Goal: Task Accomplishment & Management: Manage account settings

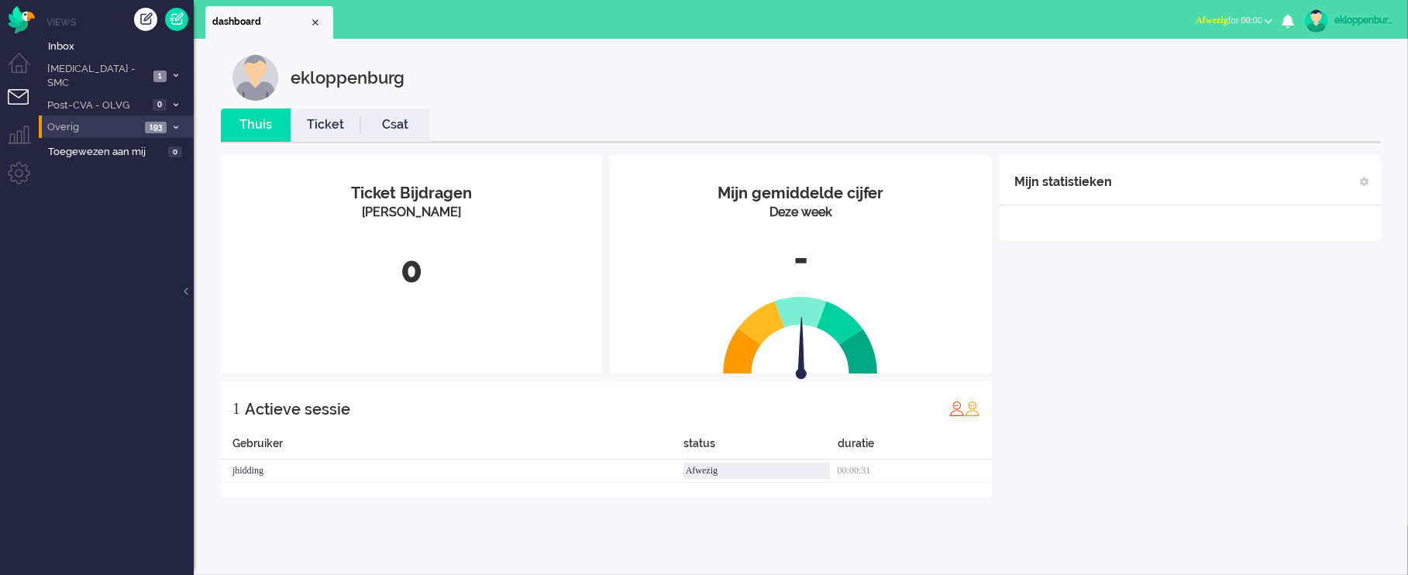
click at [96, 120] on span "Overig" at bounding box center [92, 127] width 95 height 15
click at [102, 146] on span "Niet toegewezen" at bounding box center [107, 153] width 95 height 15
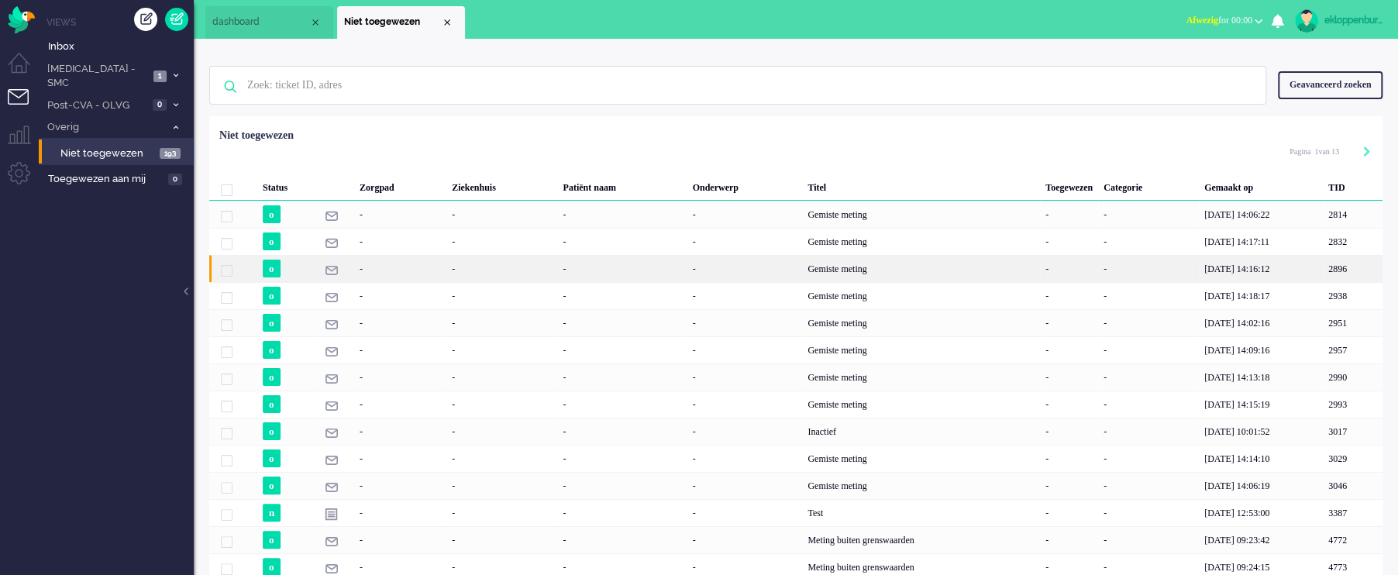
click at [549, 262] on div "-" at bounding box center [501, 268] width 111 height 27
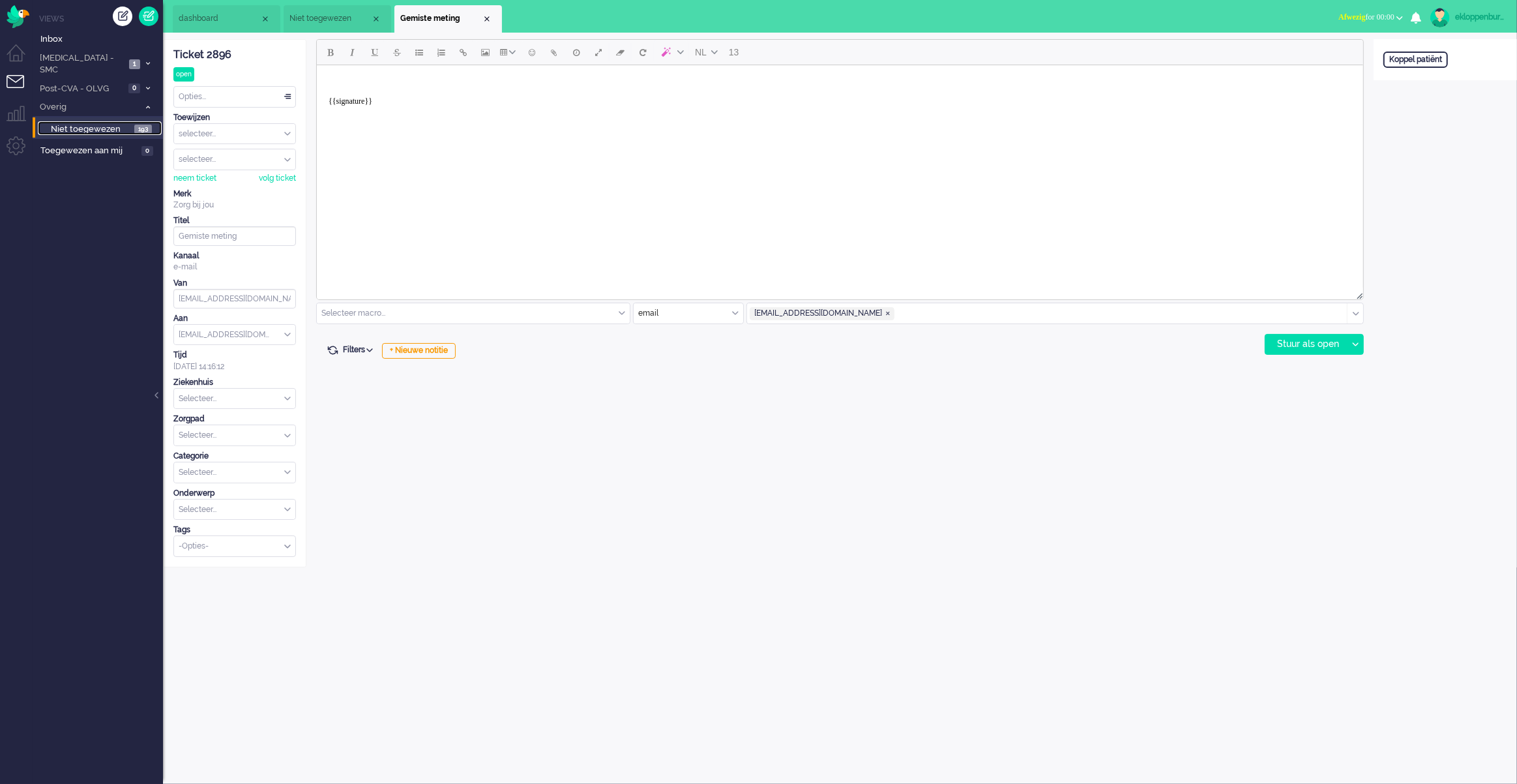
click at [66, 123] on span "Niet toegewezen" at bounding box center [90, 129] width 80 height 13
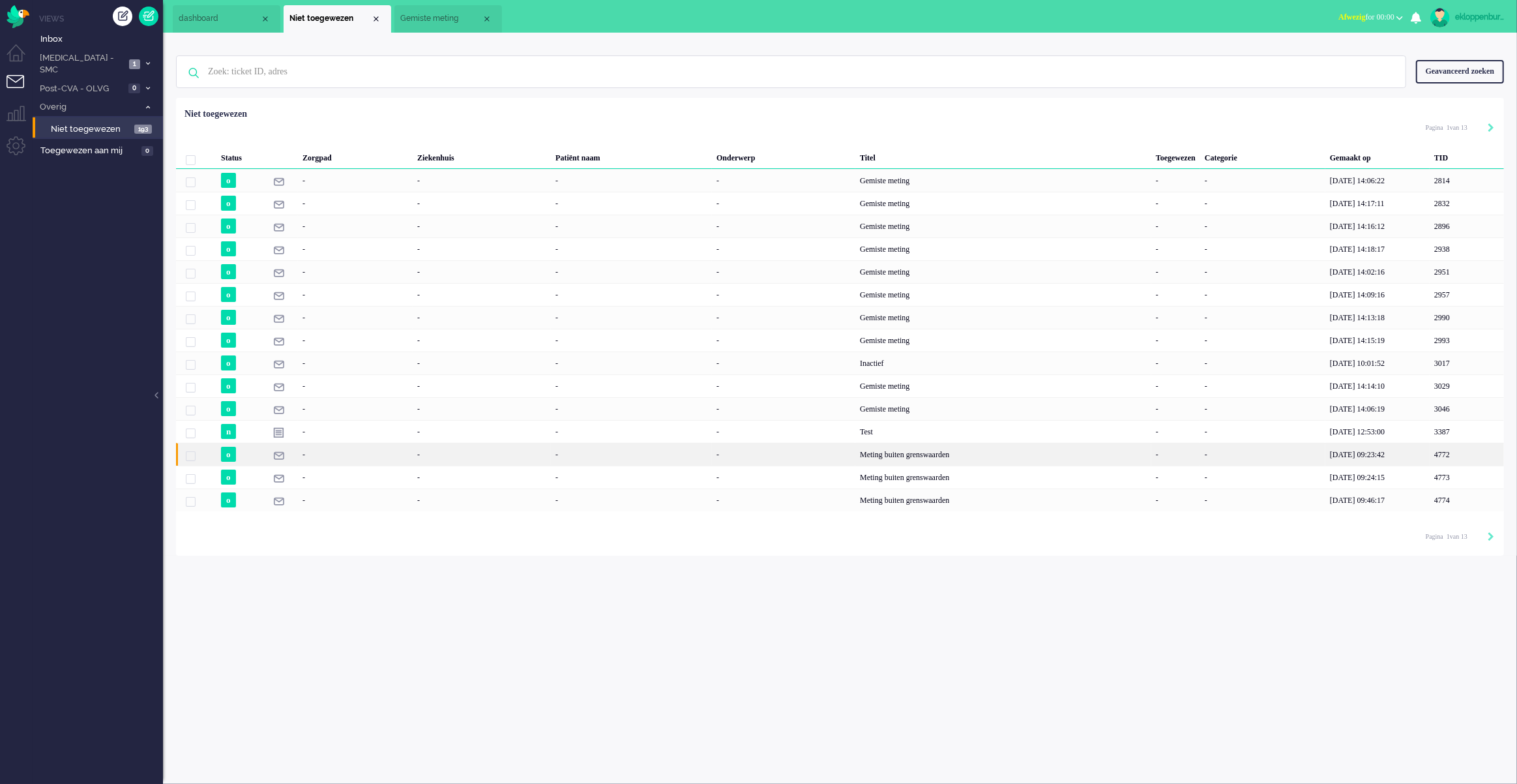
click at [938, 453] on div "Meting buiten grenswaarden" at bounding box center [1004, 453] width 296 height 23
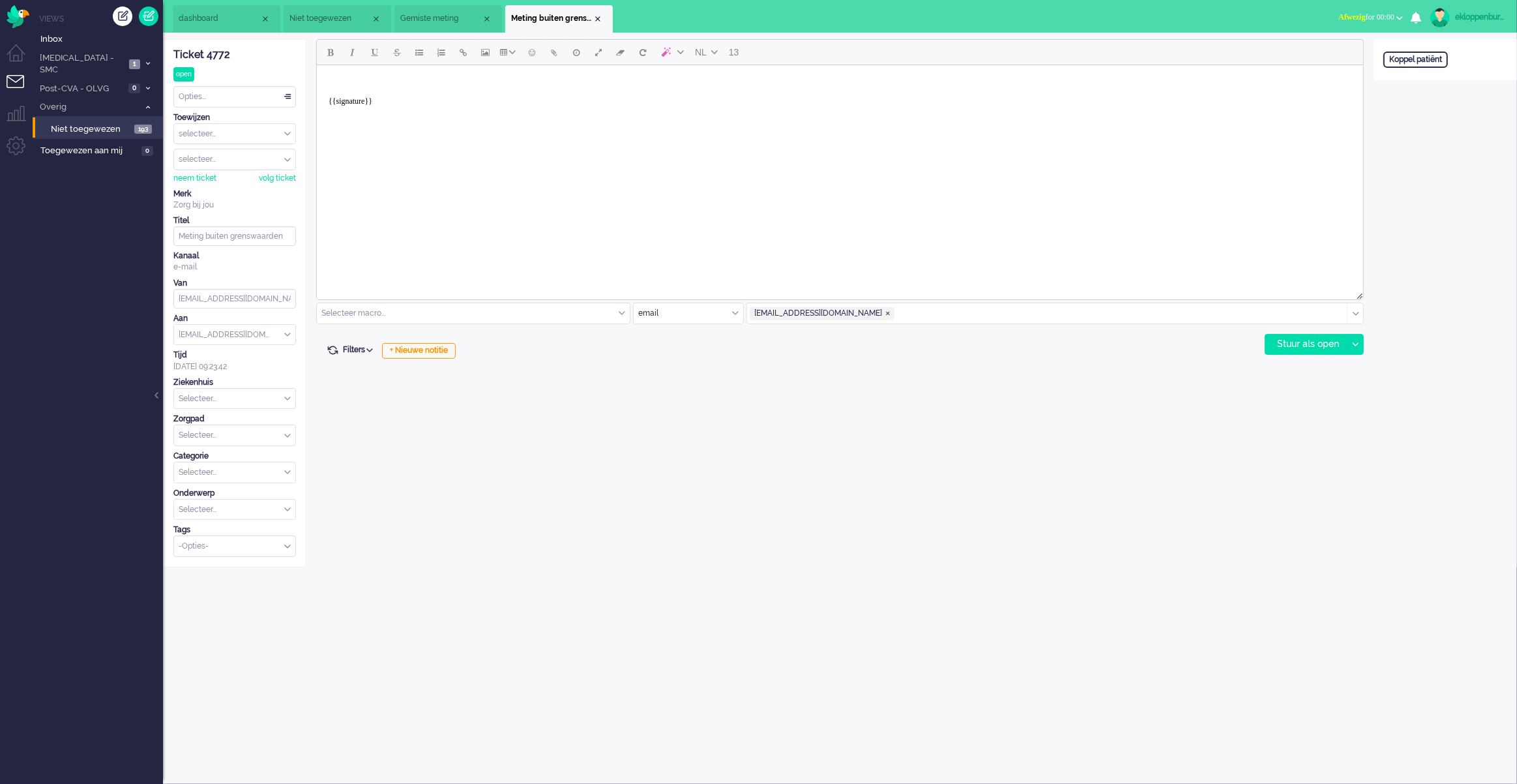
click at [1184, 193] on div "Open custom software Koppel patiënt" at bounding box center [1445, 303] width 143 height 528
click at [1184, 25] on link "ekloppenburg" at bounding box center [1466, 17] width 77 height 19
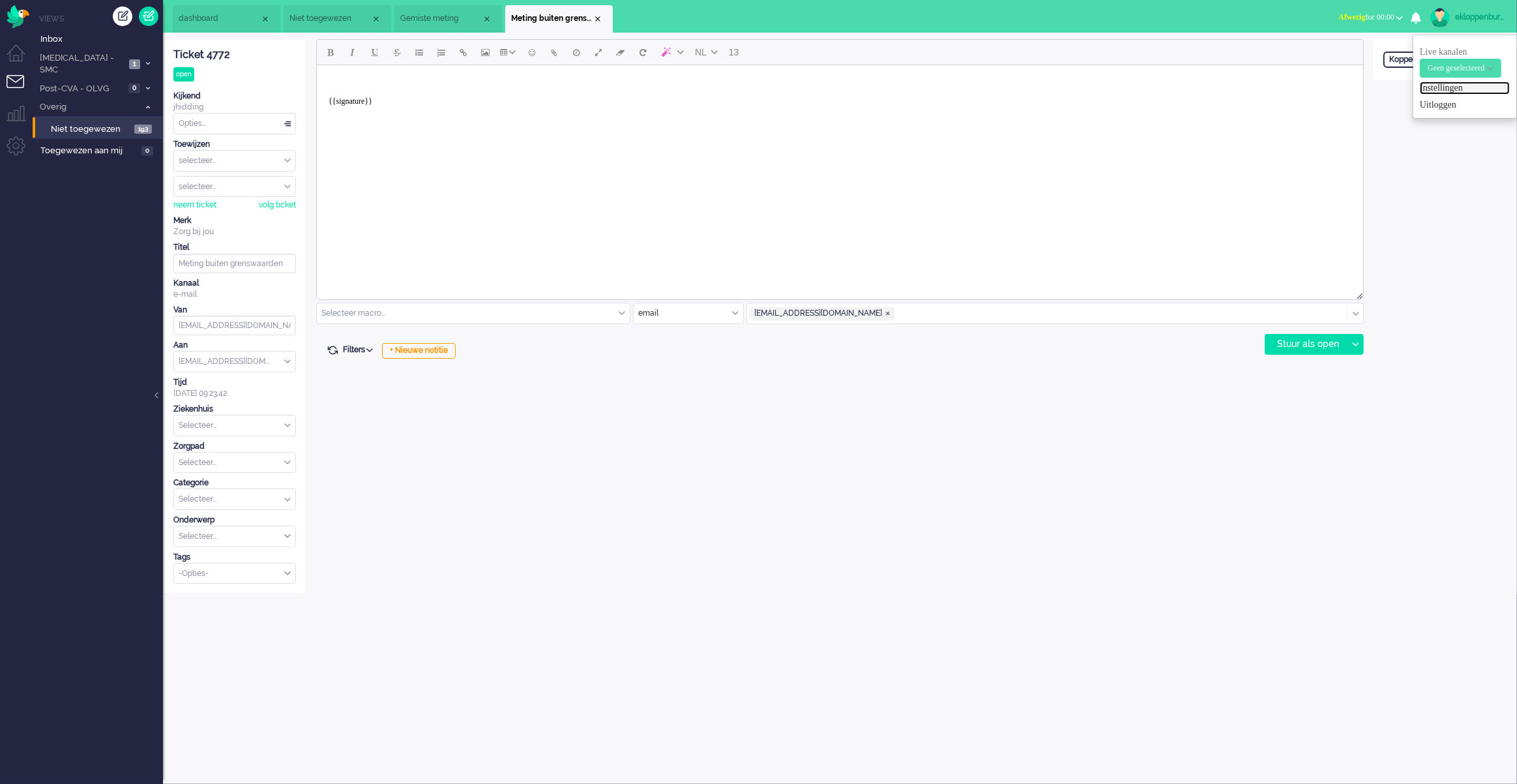
click at [1184, 84] on link "Instellingen" at bounding box center [1465, 87] width 90 height 13
select select "nl"
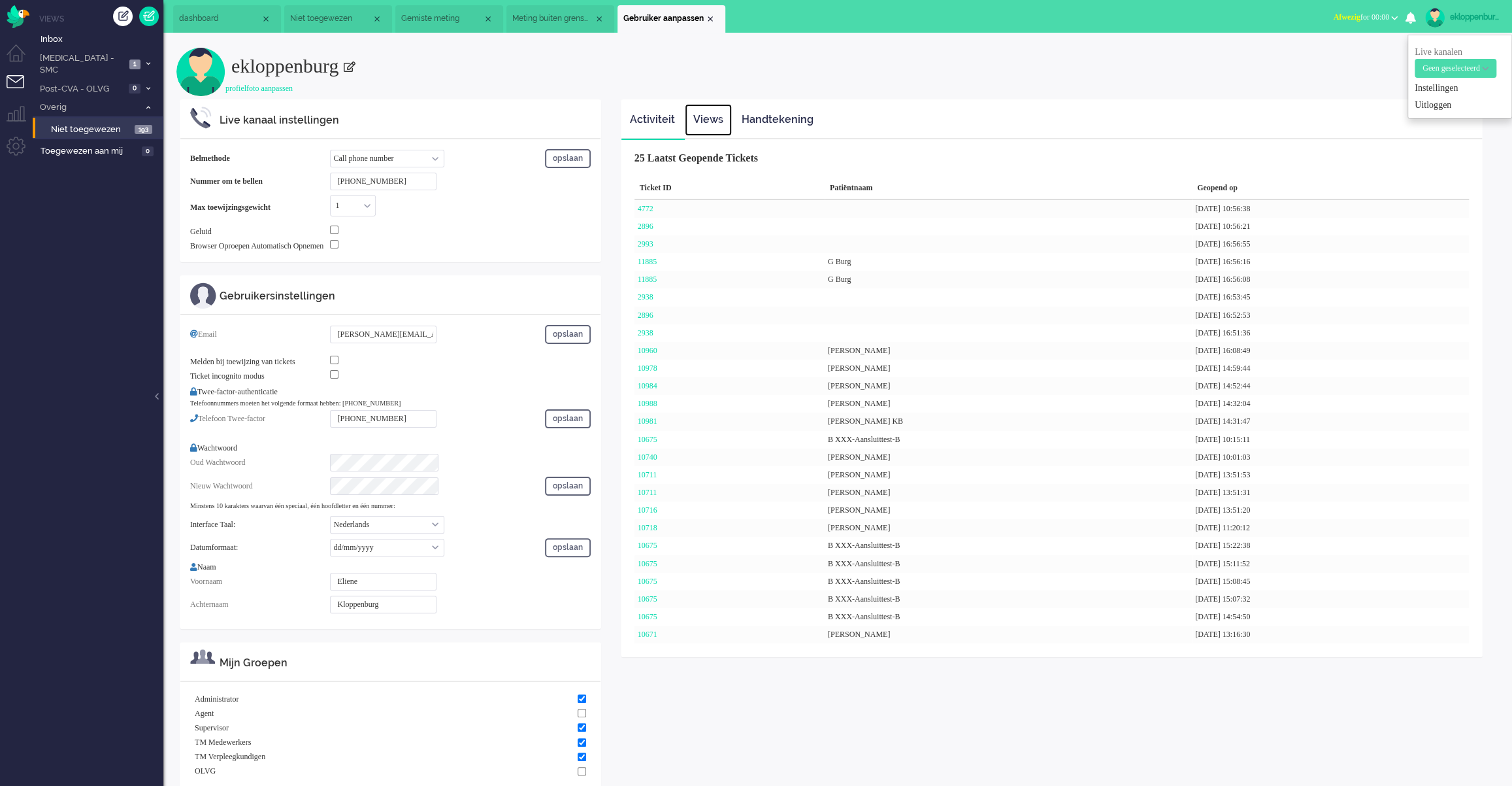
click at [715, 121] on link "Views" at bounding box center [708, 120] width 47 height 32
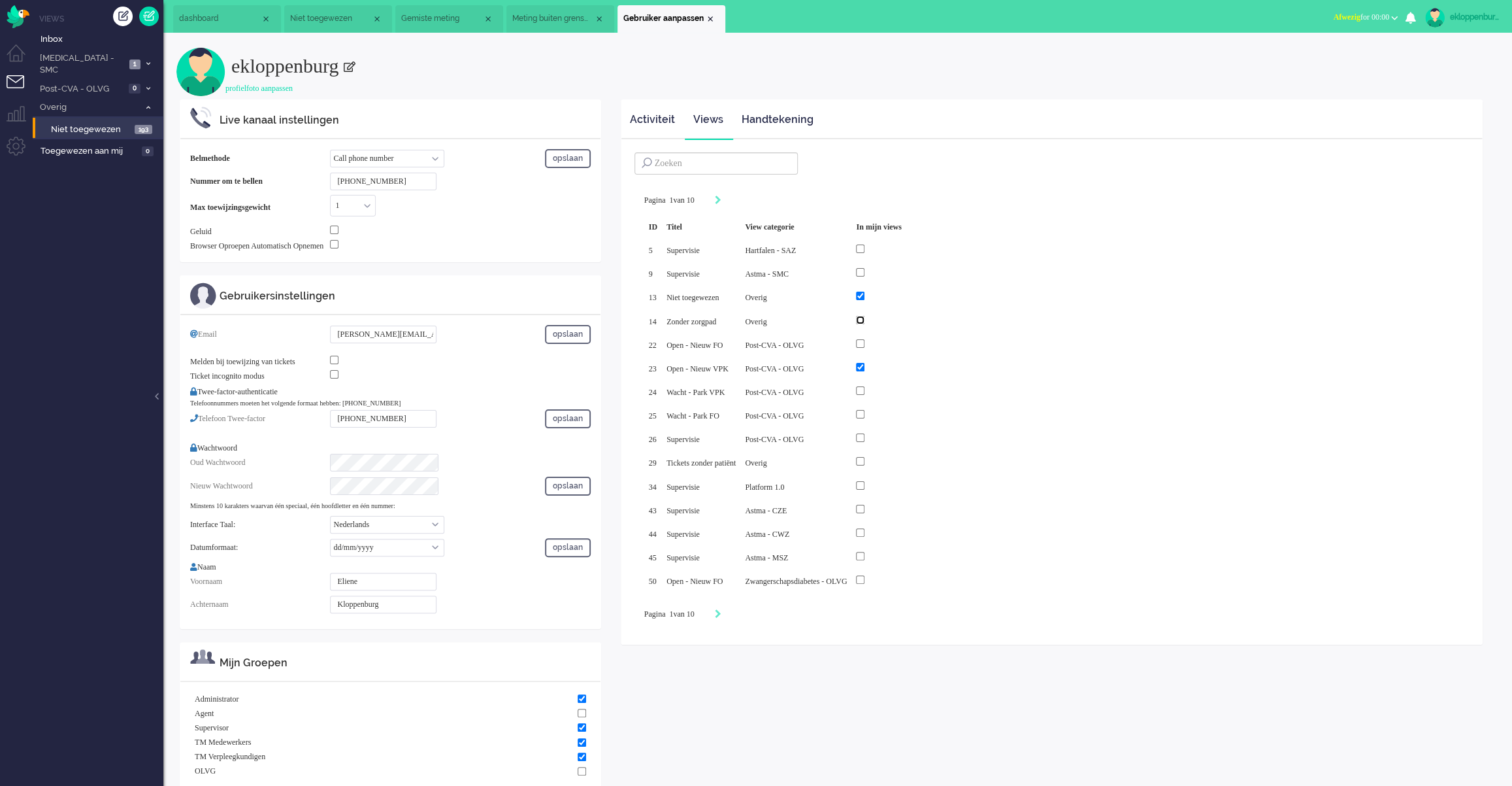
click at [864, 318] on input "checkbox" at bounding box center [860, 320] width 8 height 8
checkbox input "true"
click at [864, 457] on input "checkbox" at bounding box center [860, 461] width 8 height 8
checkbox input "true"
click at [722, 484] on icon "Next" at bounding box center [718, 613] width 7 height 9
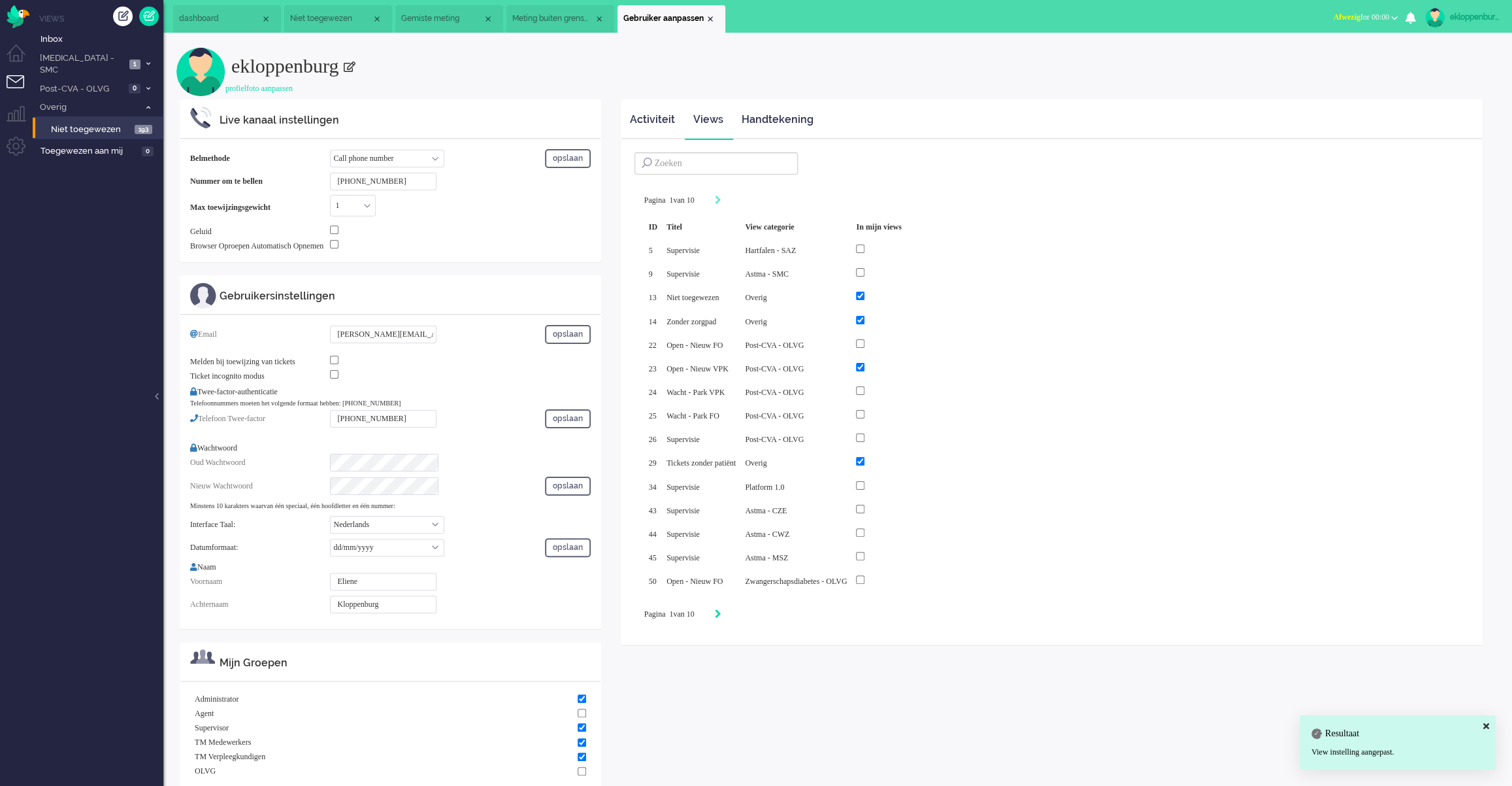
type input "2"
click at [722, 484] on icon "Next" at bounding box center [718, 613] width 7 height 9
type input "3"
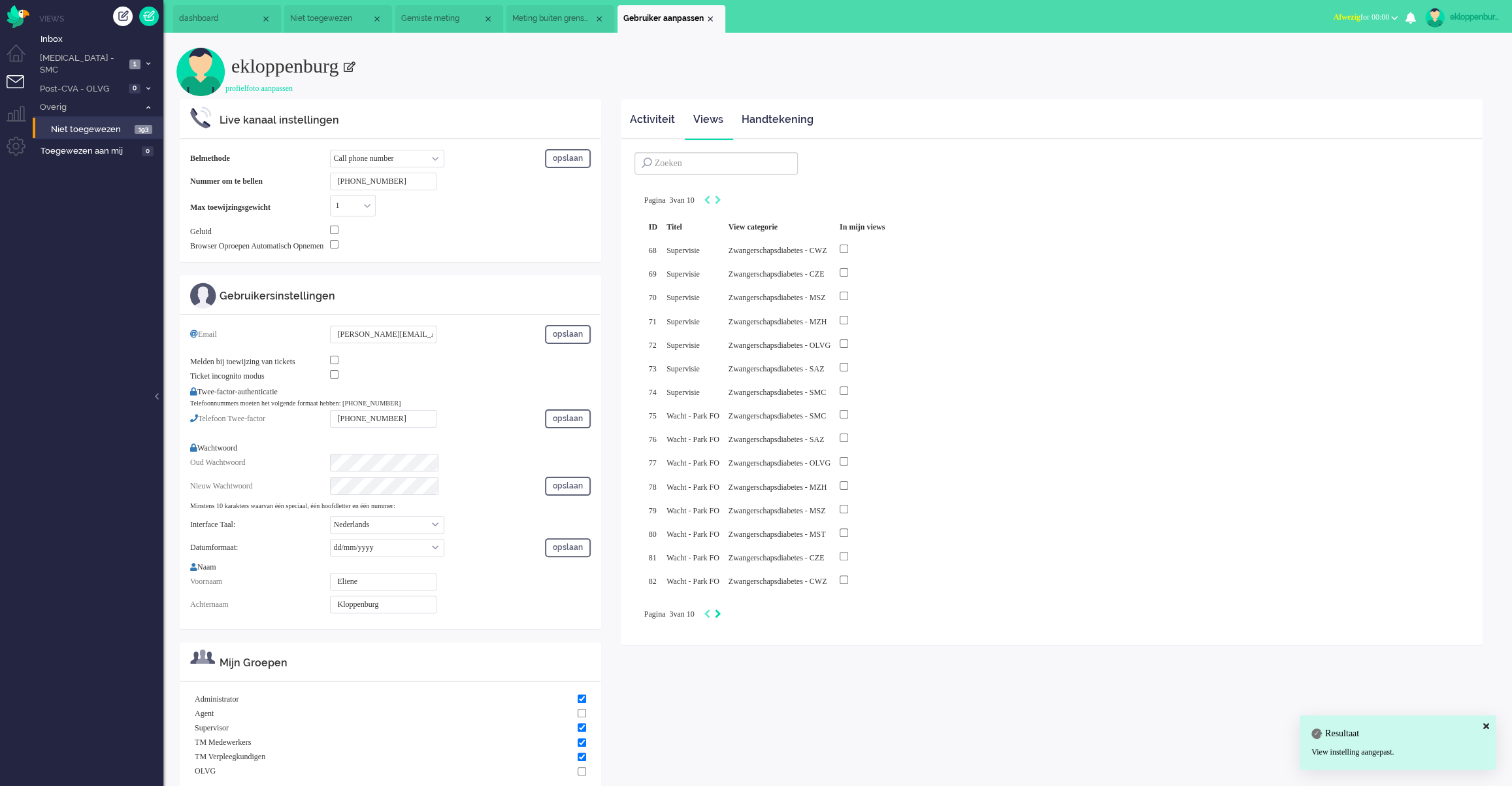
click at [722, 484] on icon "Next" at bounding box center [718, 613] width 7 height 9
type input "4"
click at [722, 484] on icon "Next" at bounding box center [718, 613] width 7 height 9
type input "5"
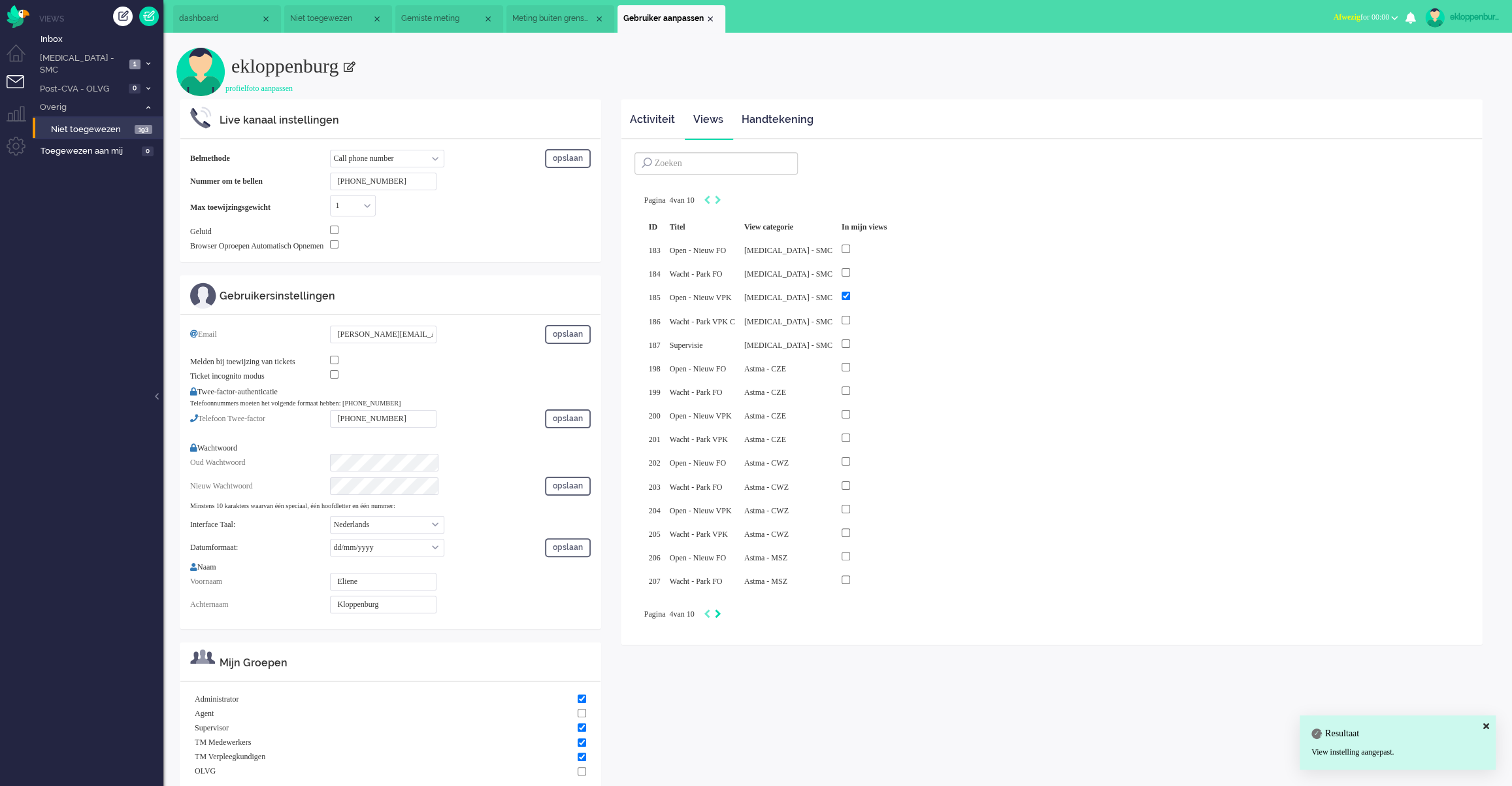
type input "5"
click at [722, 484] on icon "Next" at bounding box center [718, 613] width 7 height 9
type input "6"
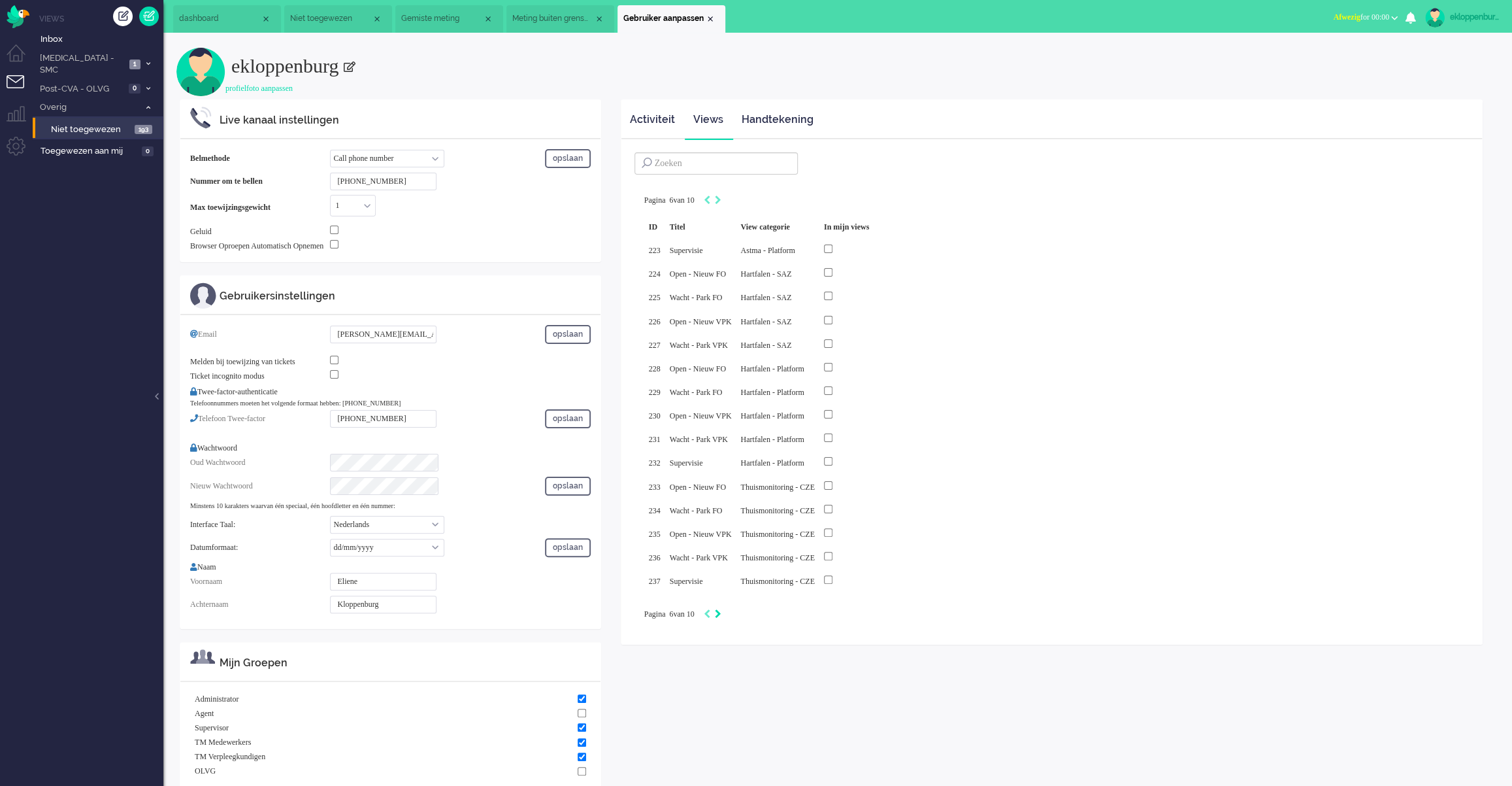
click at [722, 484] on icon "Next" at bounding box center [718, 613] width 7 height 9
type input "7"
click at [722, 484] on icon "Next" at bounding box center [718, 613] width 7 height 9
type input "8"
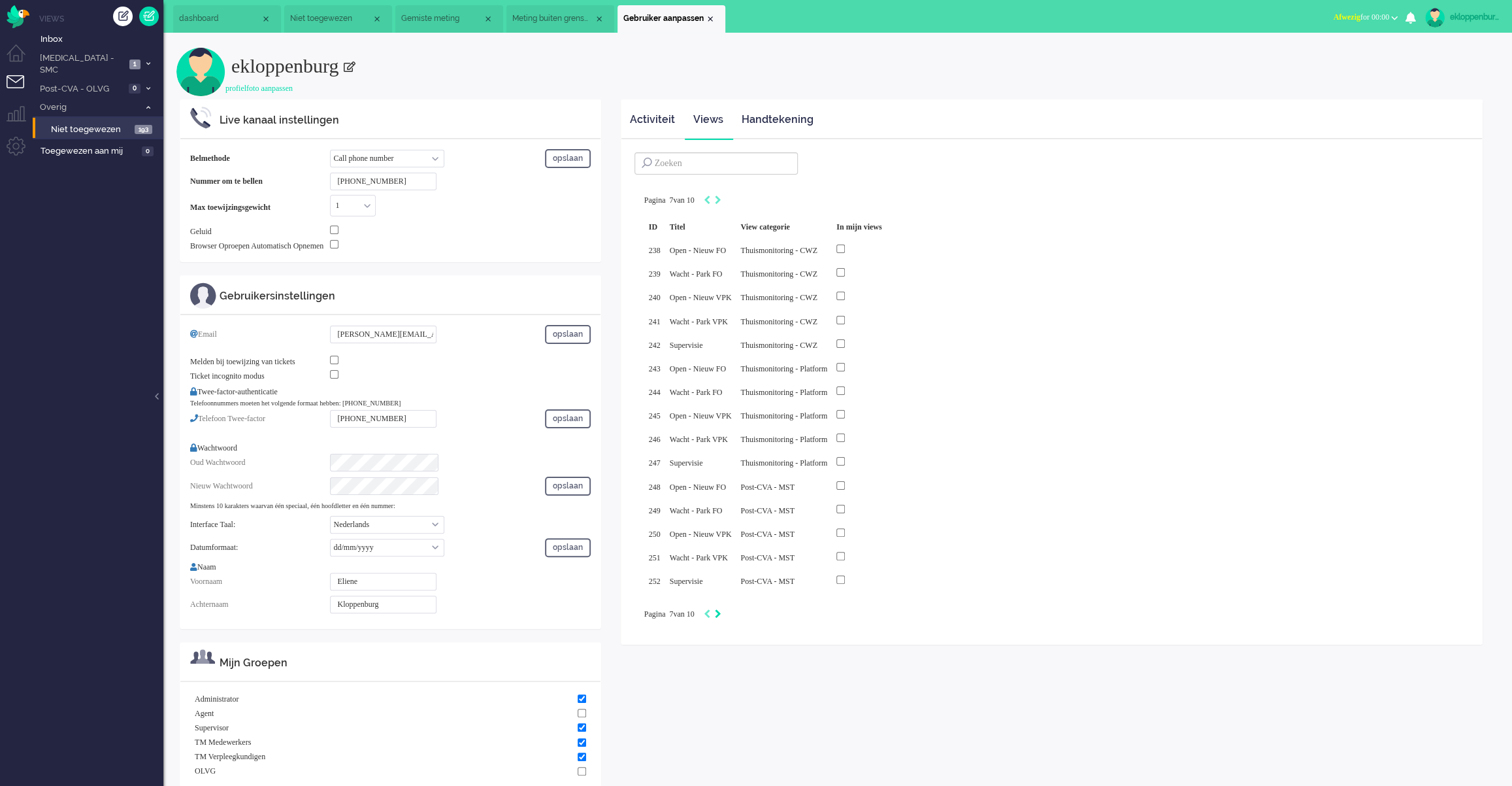
type input "8"
click at [722, 484] on icon "Next" at bounding box center [718, 613] width 7 height 9
type input "9"
click at [722, 484] on icon "Next" at bounding box center [718, 613] width 7 height 9
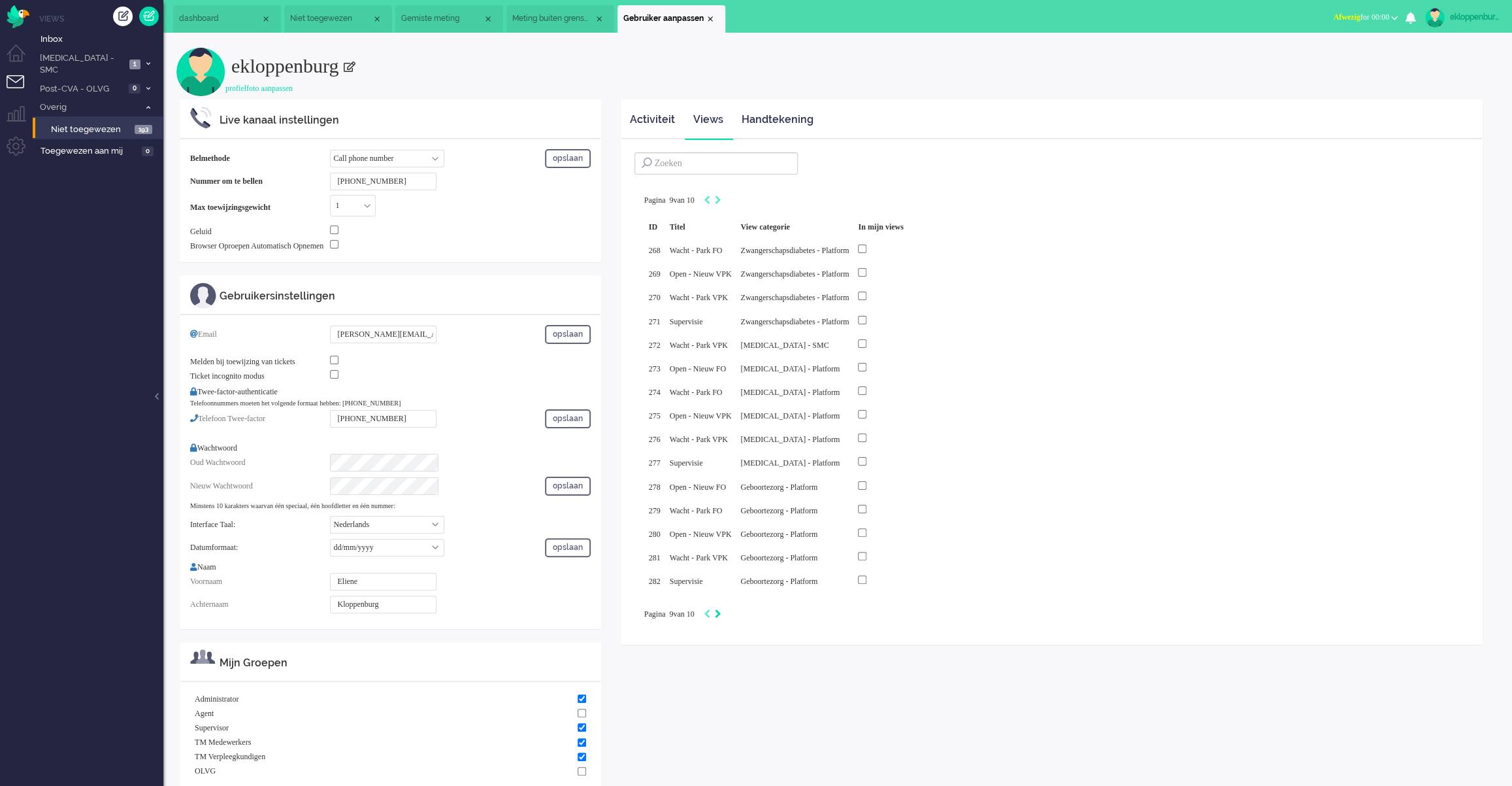
type input "10"
click at [222, 21] on span "dashboard" at bounding box center [219, 18] width 82 height 11
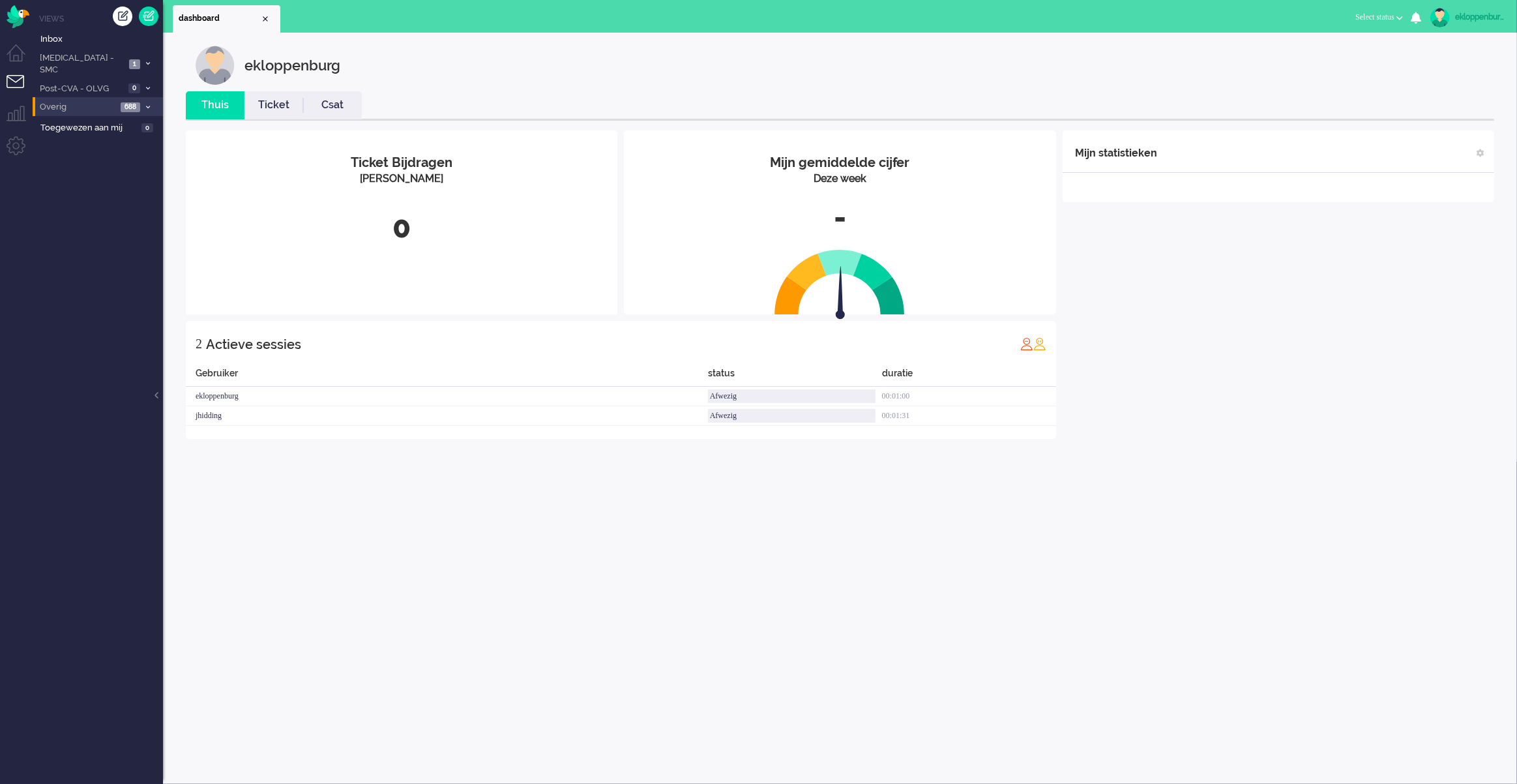
click at [69, 101] on span "Overig" at bounding box center [77, 107] width 79 height 13
click at [82, 175] on link "Zonder zorgpad 238" at bounding box center [99, 182] width 124 height 14
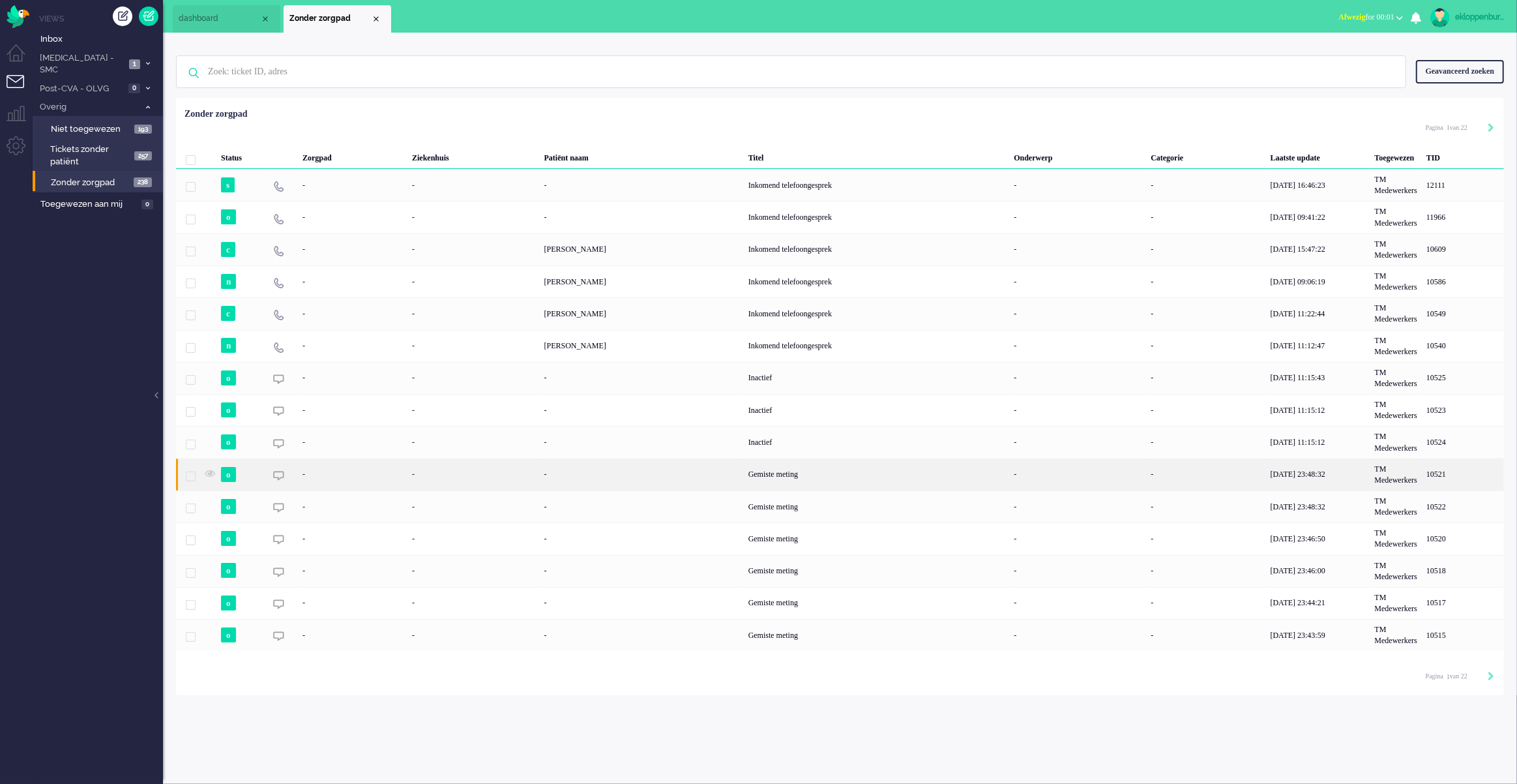
click at [830, 477] on div "Gemiste meting" at bounding box center [877, 474] width 266 height 32
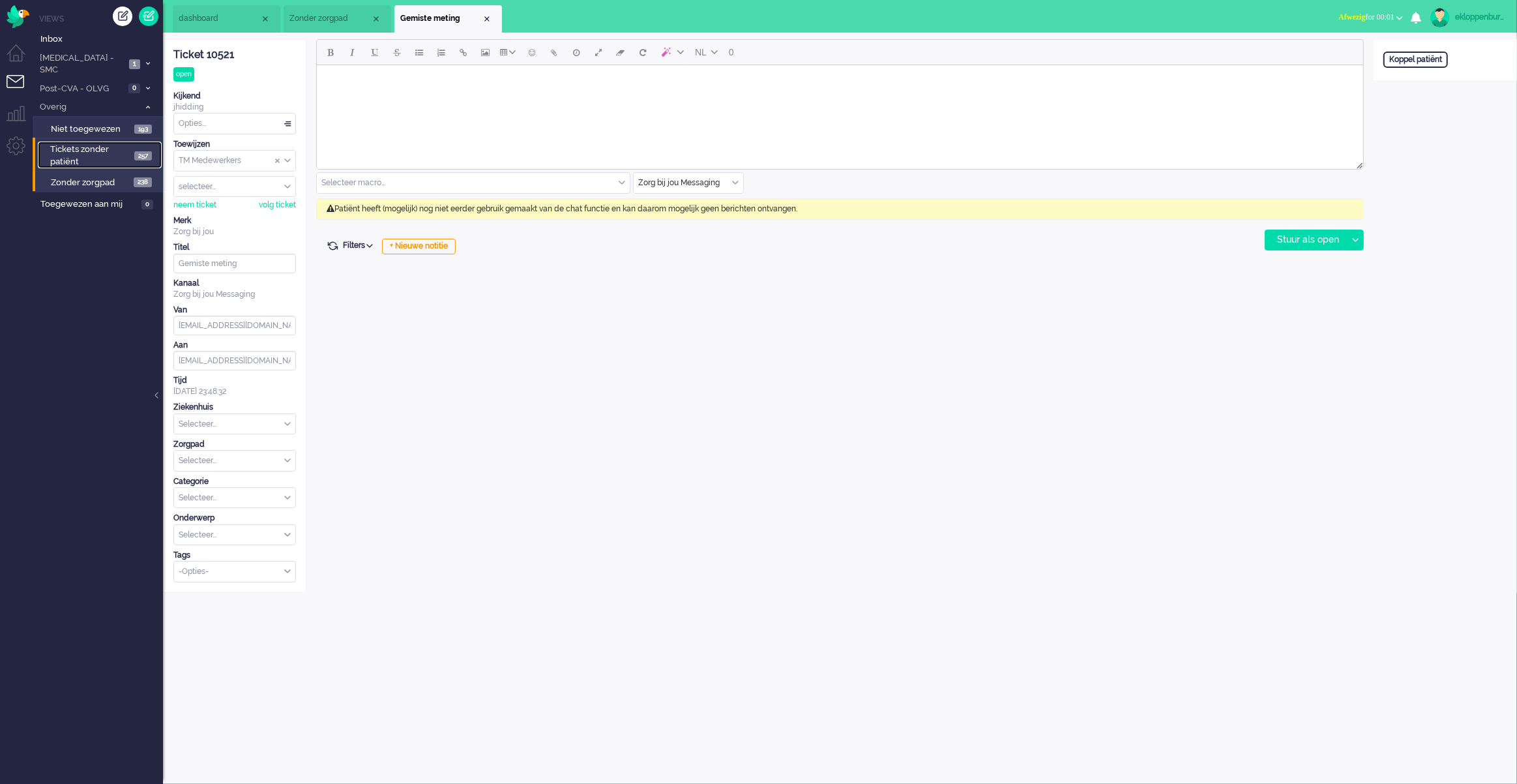
click at [95, 143] on span "Tickets zonder patiënt" at bounding box center [91, 155] width 81 height 24
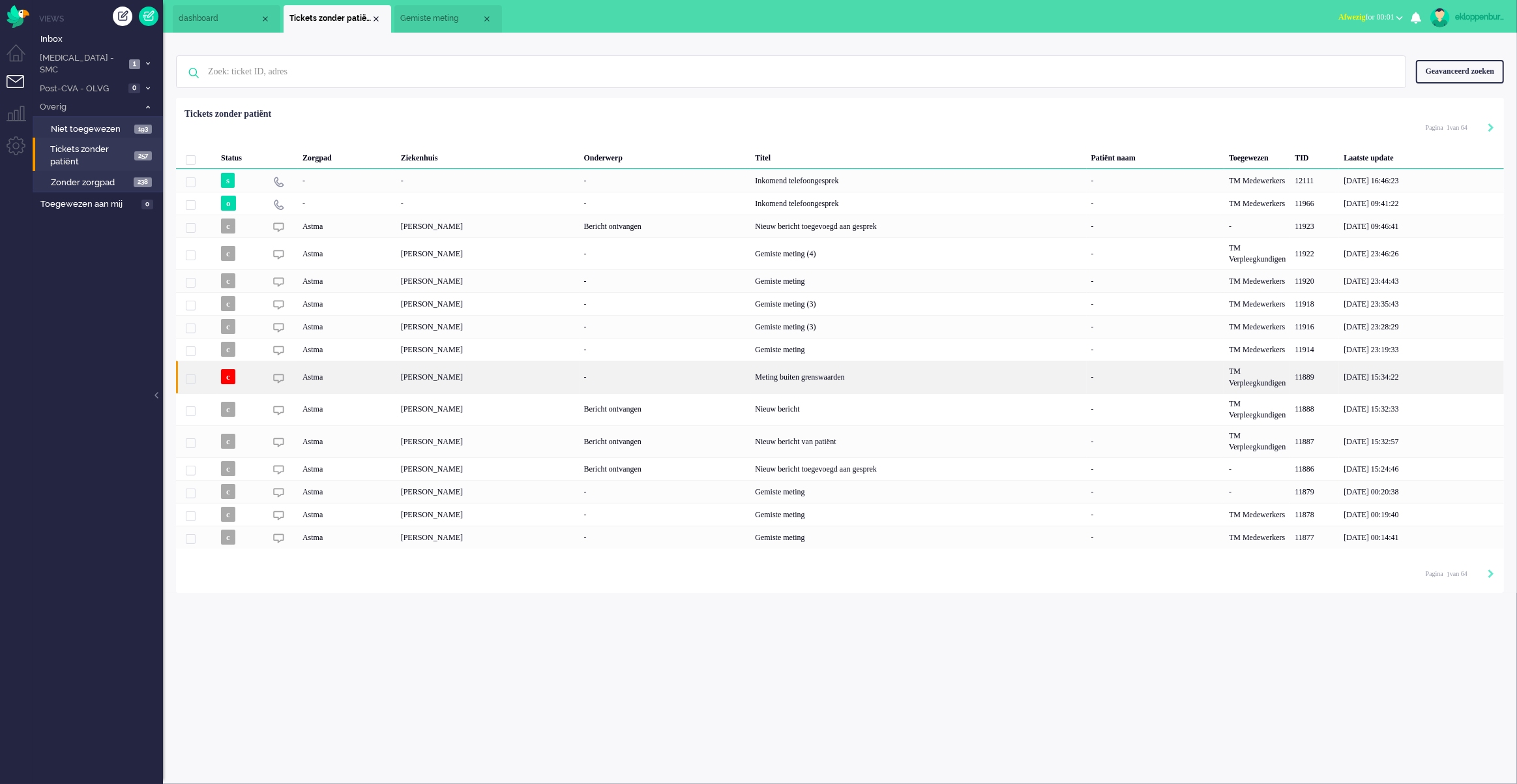
click at [621, 381] on div "-" at bounding box center [666, 377] width 172 height 32
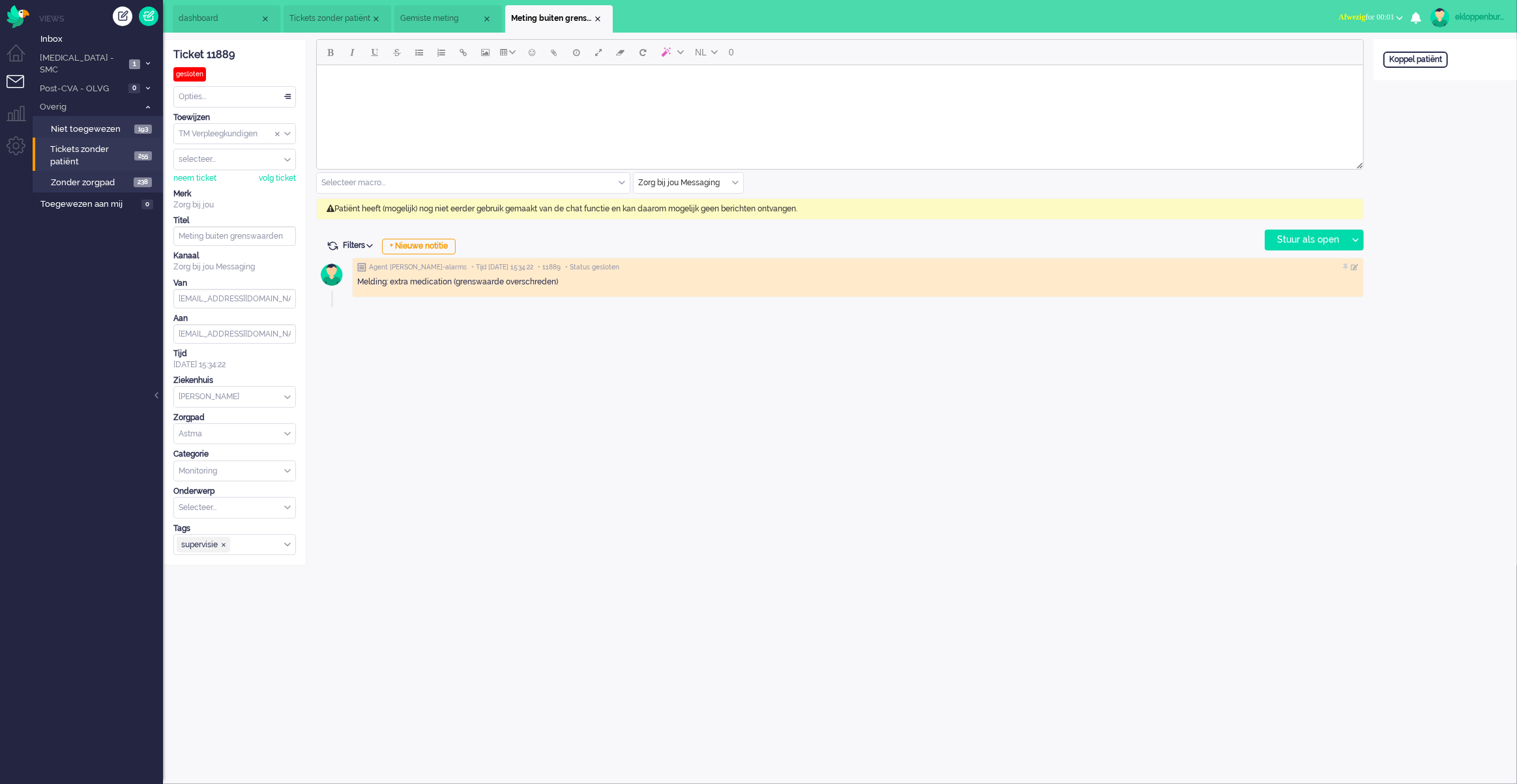
click at [69, 143] on span "Tickets zonder patiënt" at bounding box center [91, 155] width 81 height 24
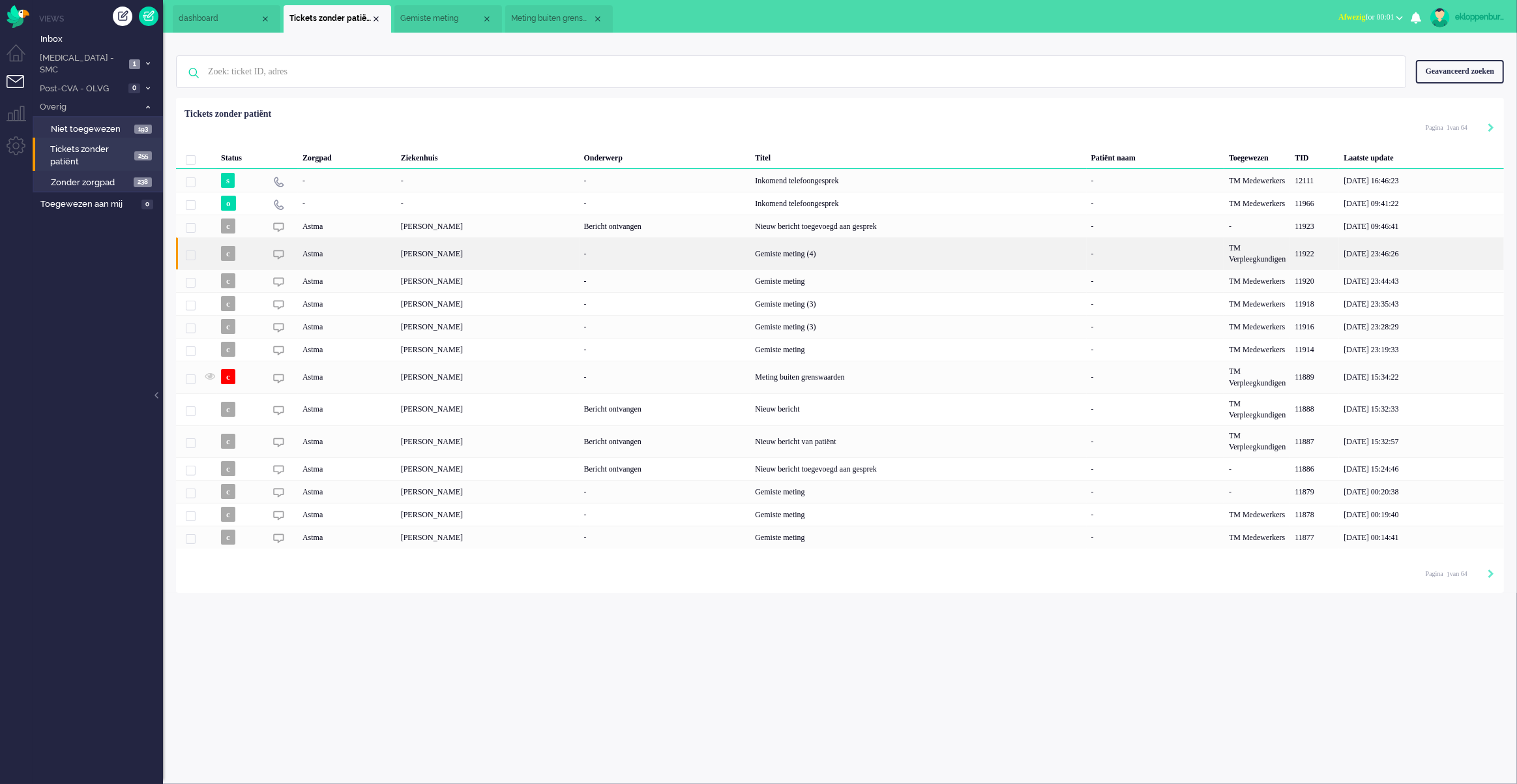
click at [726, 252] on div "-" at bounding box center [666, 253] width 172 height 32
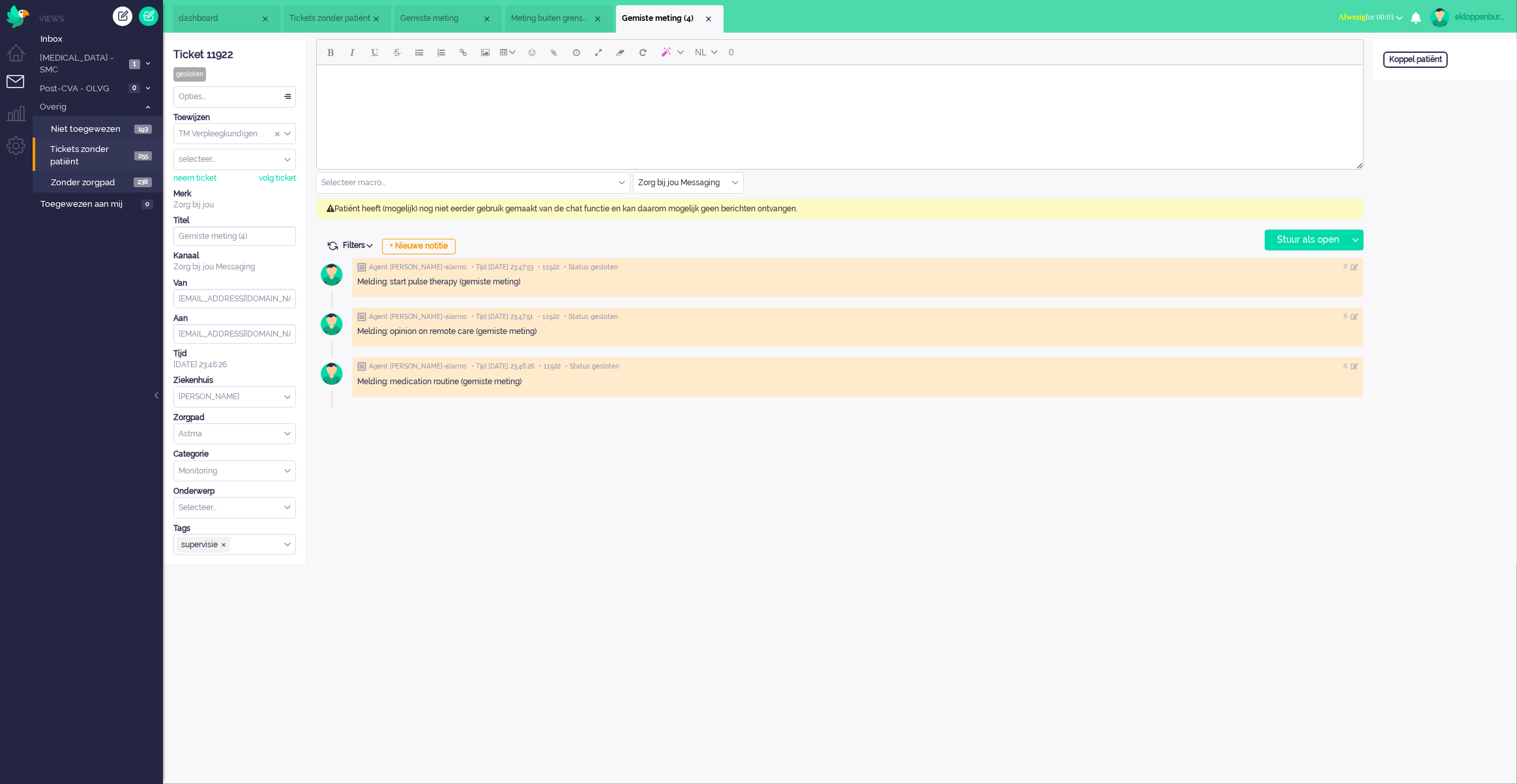
click at [74, 146] on span "Tickets zonder patiënt" at bounding box center [91, 155] width 81 height 24
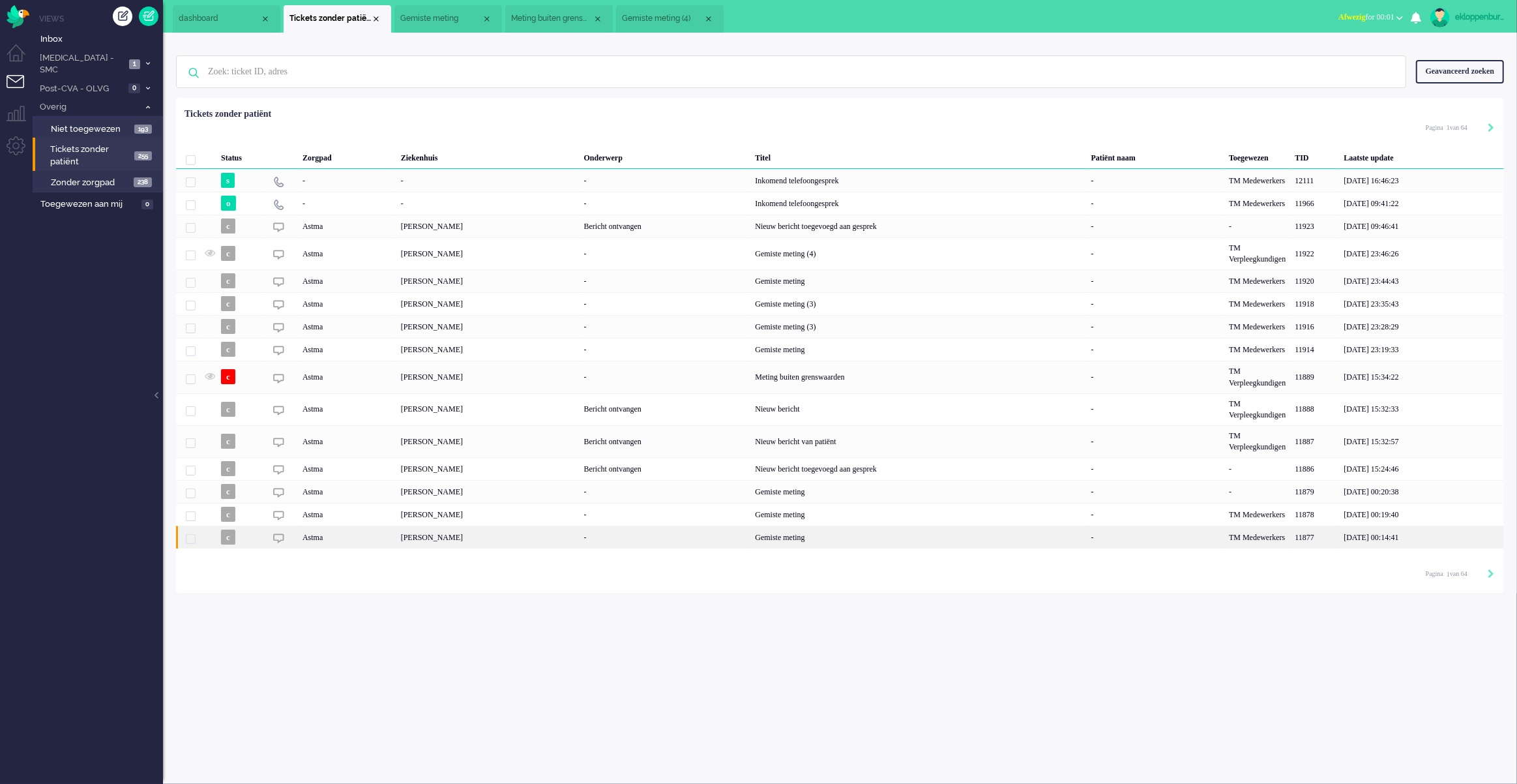
click at [854, 538] on div "Gemiste meting" at bounding box center [918, 537] width 336 height 23
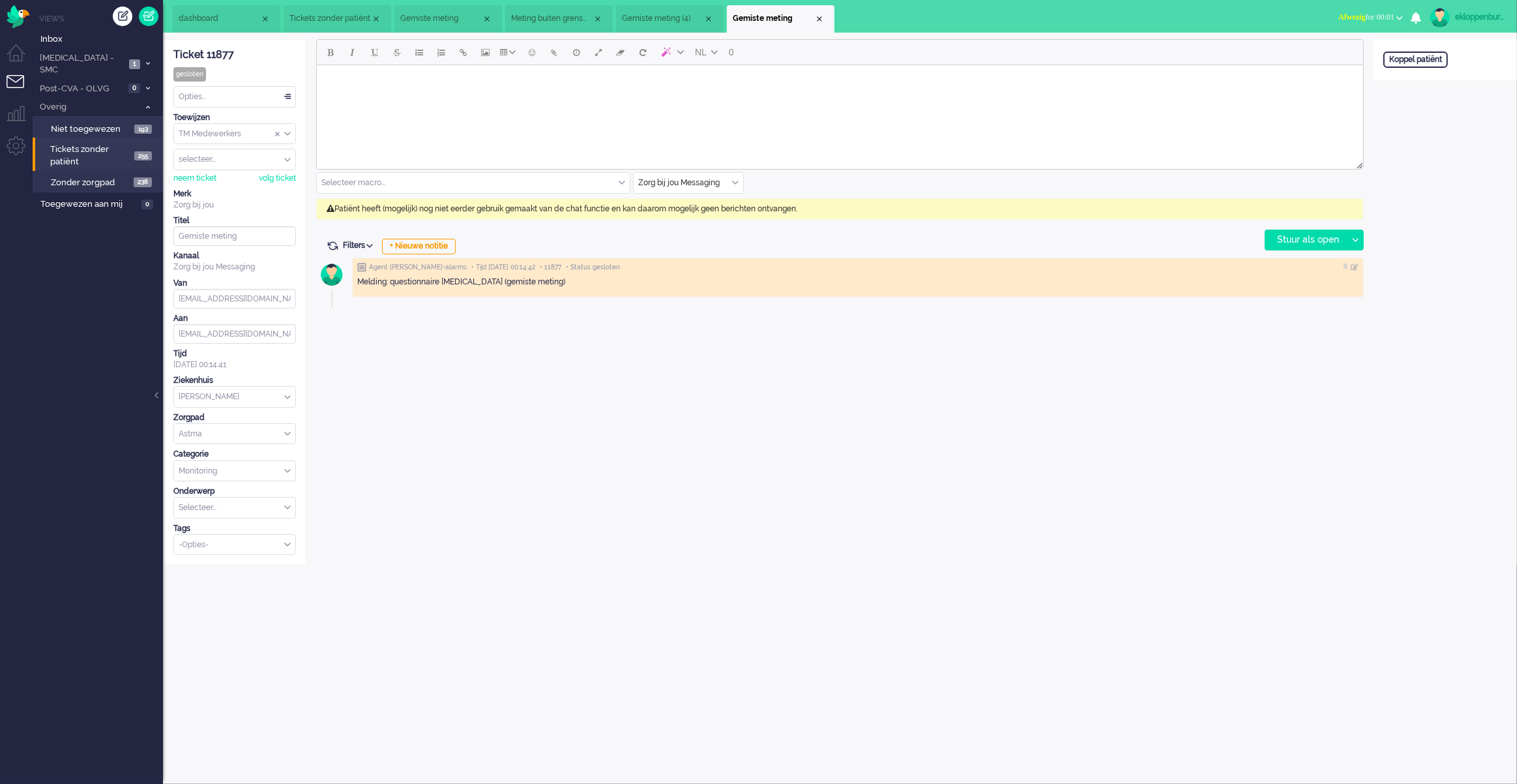
click at [755, 407] on div "NL 0 Selecteer macro... Beleid na supervisie Coaching - vergeten meting Contact…" at bounding box center [840, 301] width 1068 height 526
click at [78, 177] on span "Zonder zorgpad" at bounding box center [90, 183] width 80 height 13
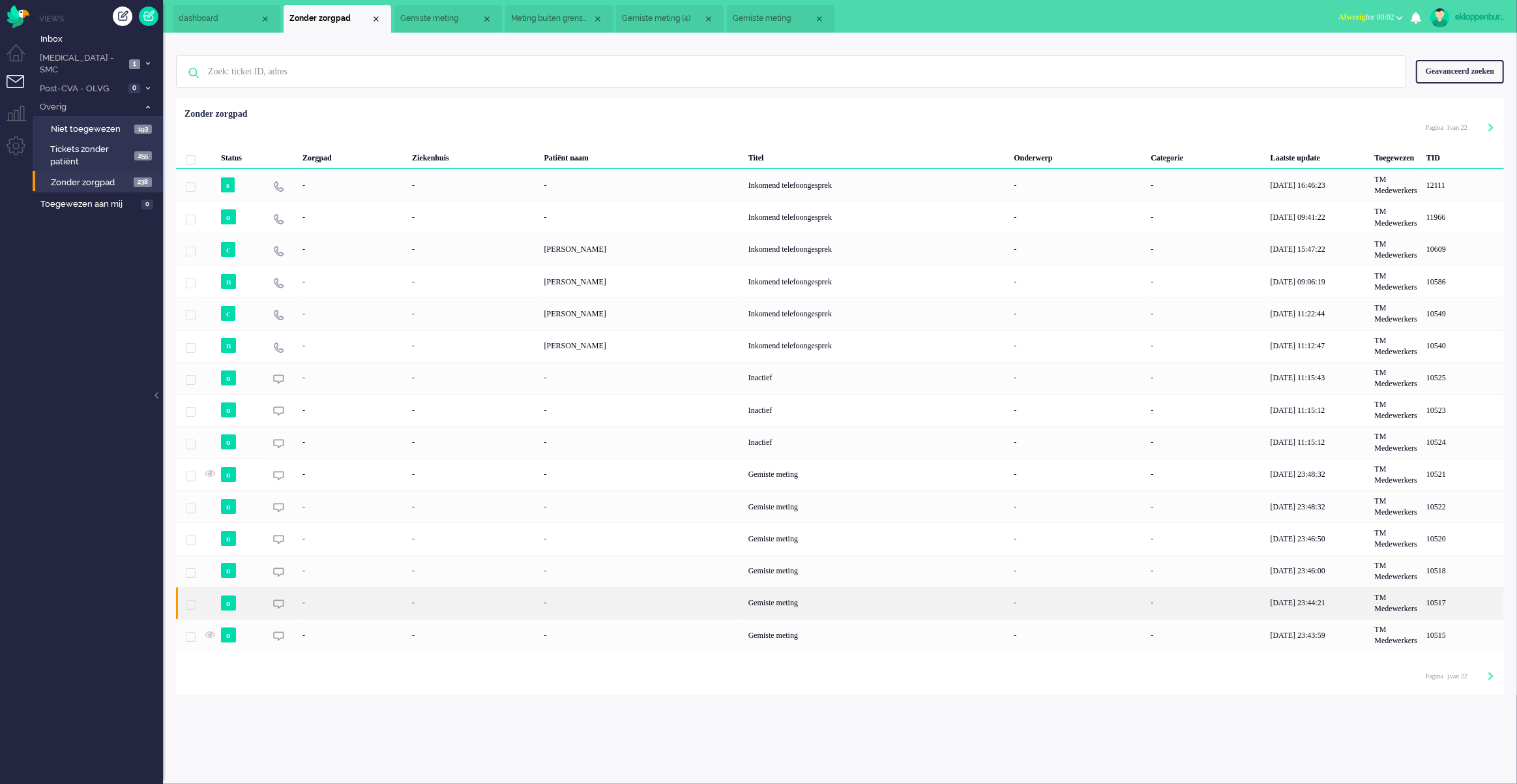
click at [781, 609] on div "Gemiste meting" at bounding box center [877, 602] width 266 height 32
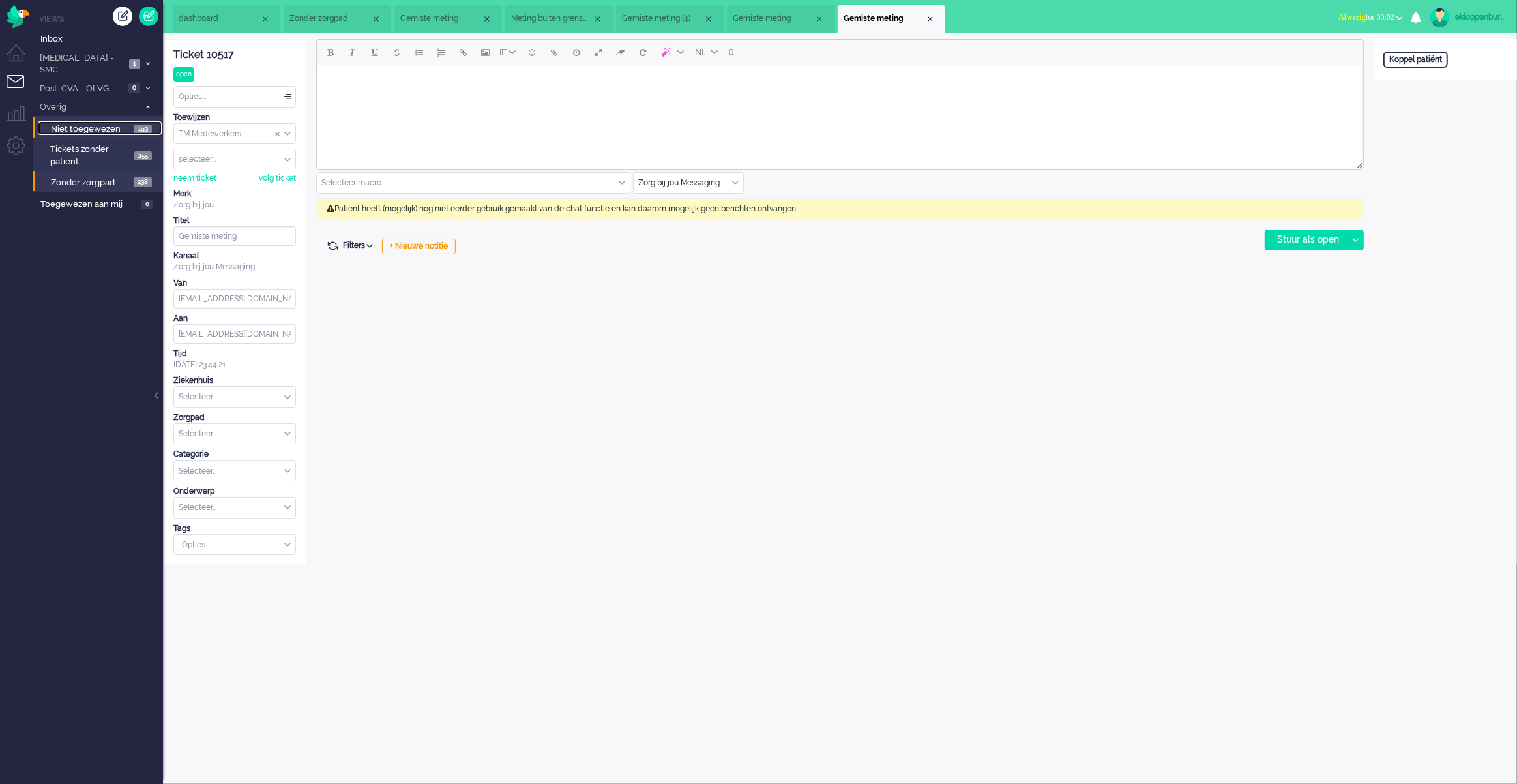
click at [94, 123] on span "Niet toegewezen" at bounding box center [90, 129] width 80 height 13
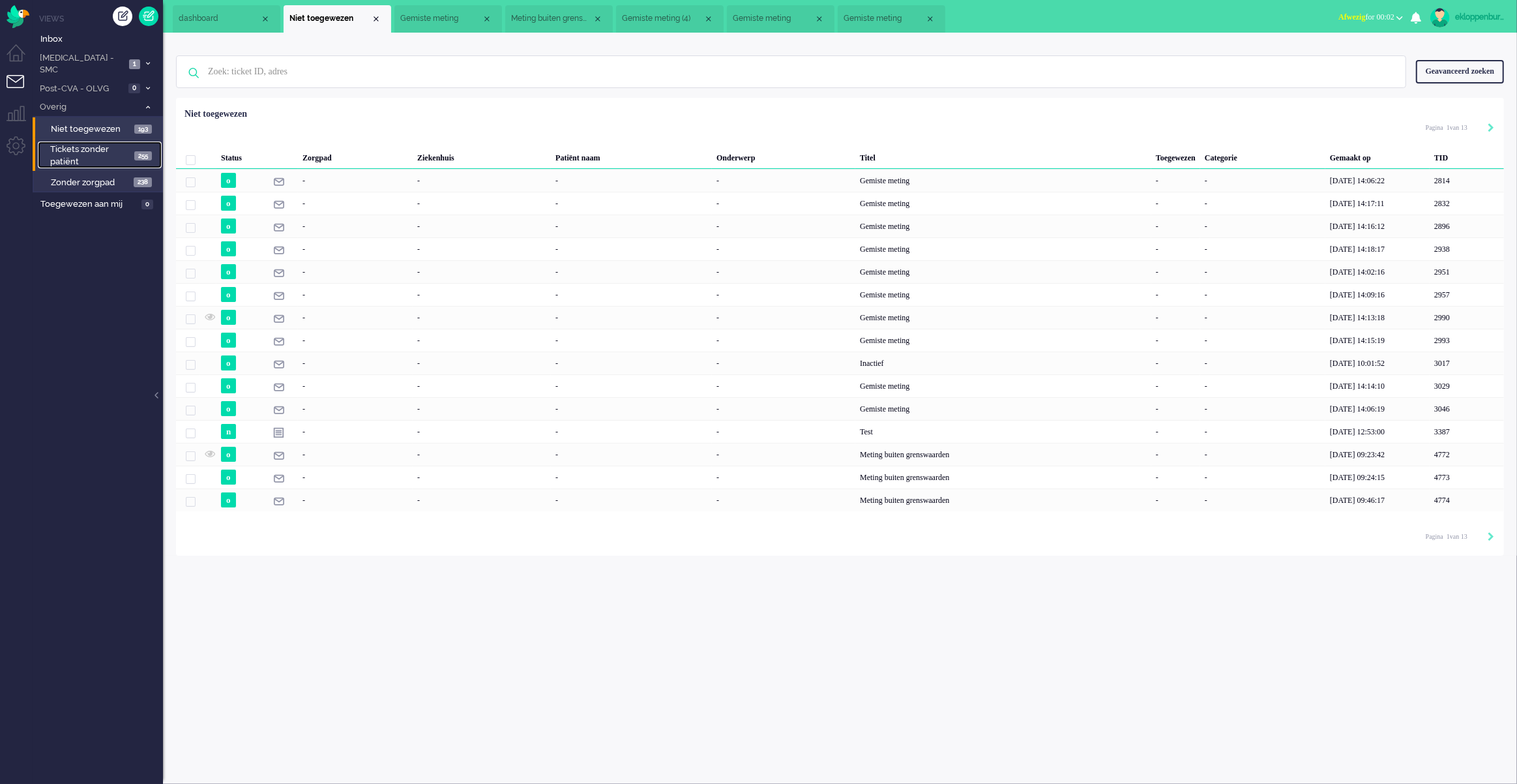
click at [86, 146] on span "Tickets zonder patiënt" at bounding box center [91, 155] width 81 height 24
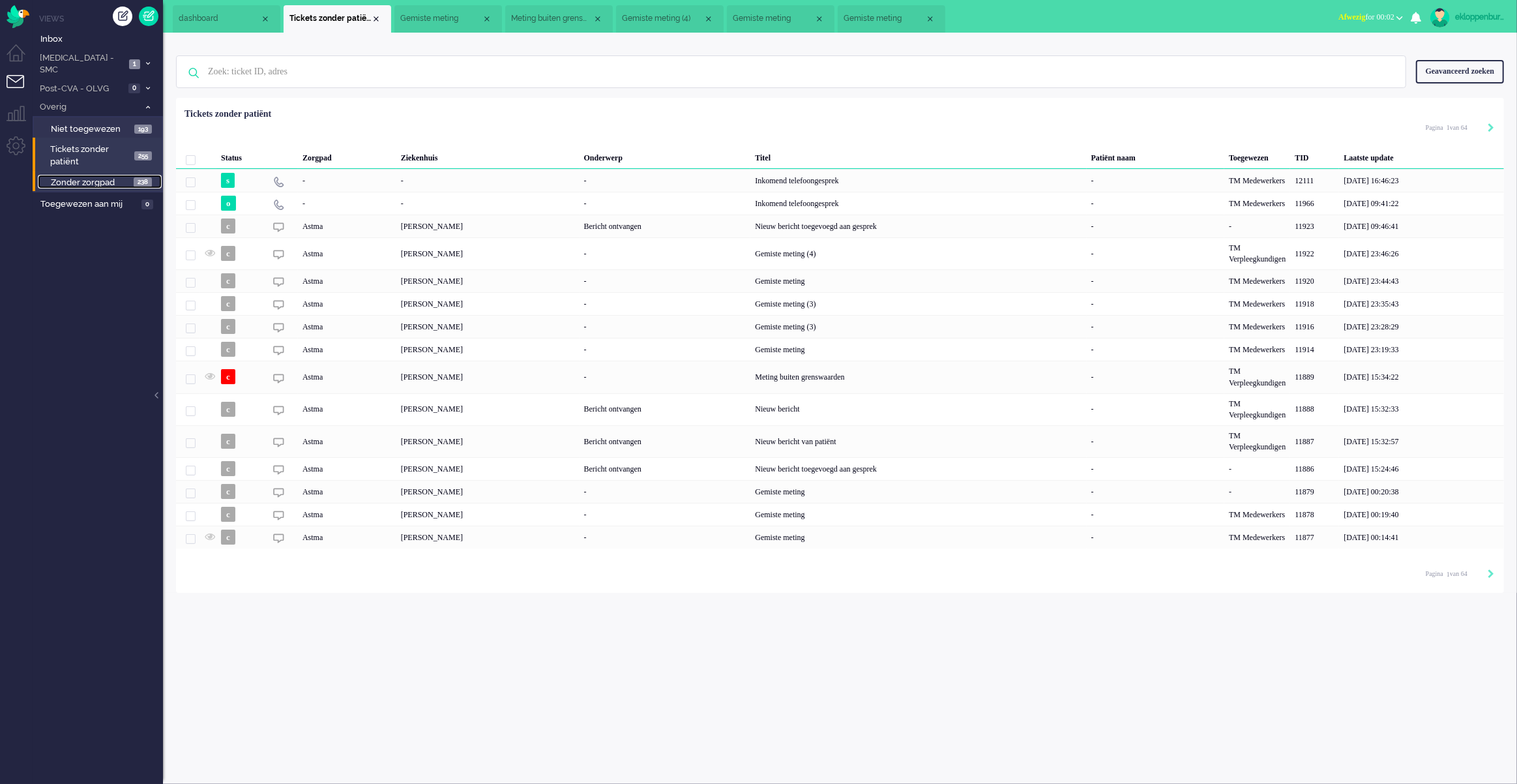
click at [103, 177] on span "Zonder zorgpad" at bounding box center [90, 183] width 80 height 13
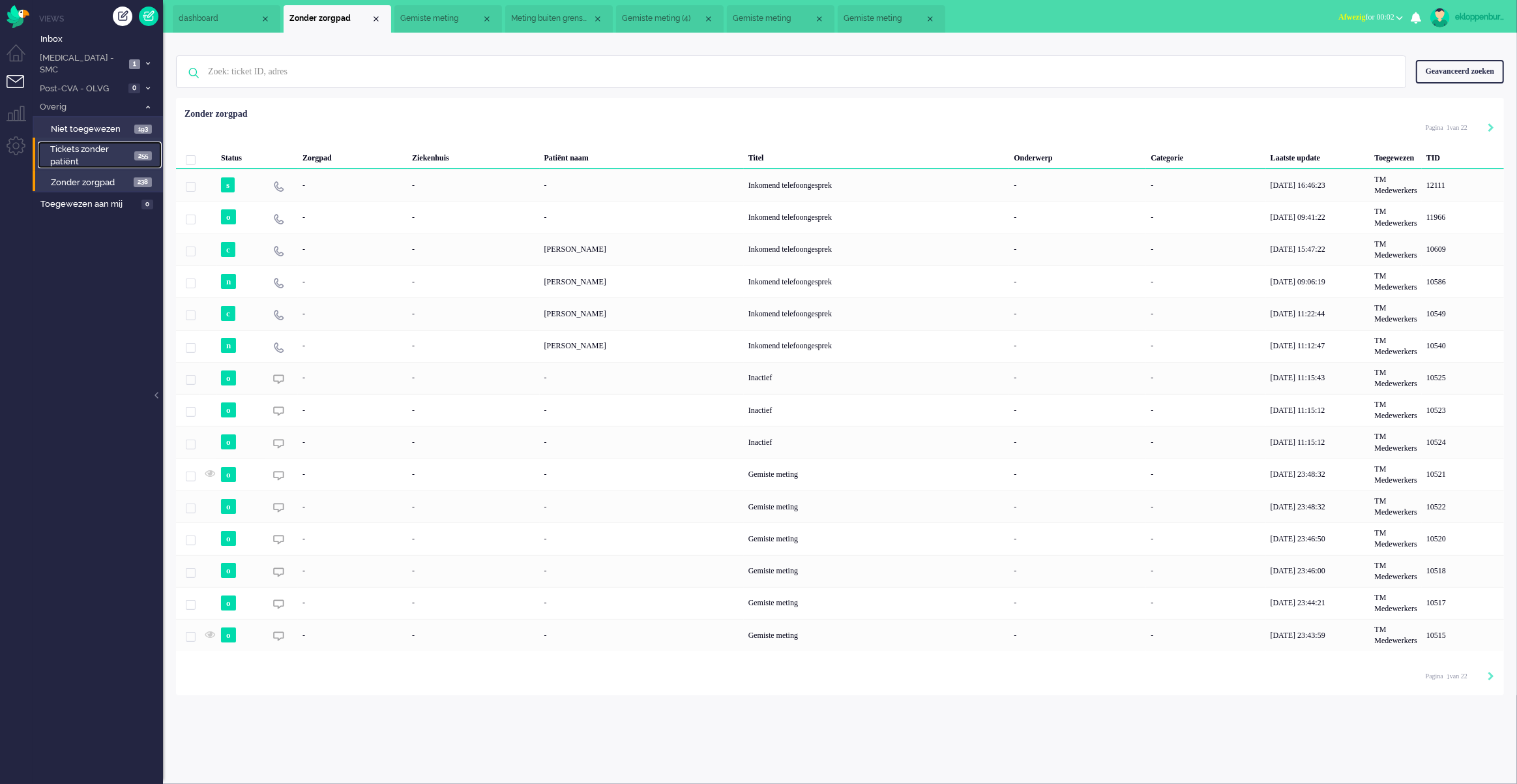
click at [84, 143] on span "Tickets zonder patiënt" at bounding box center [91, 155] width 81 height 24
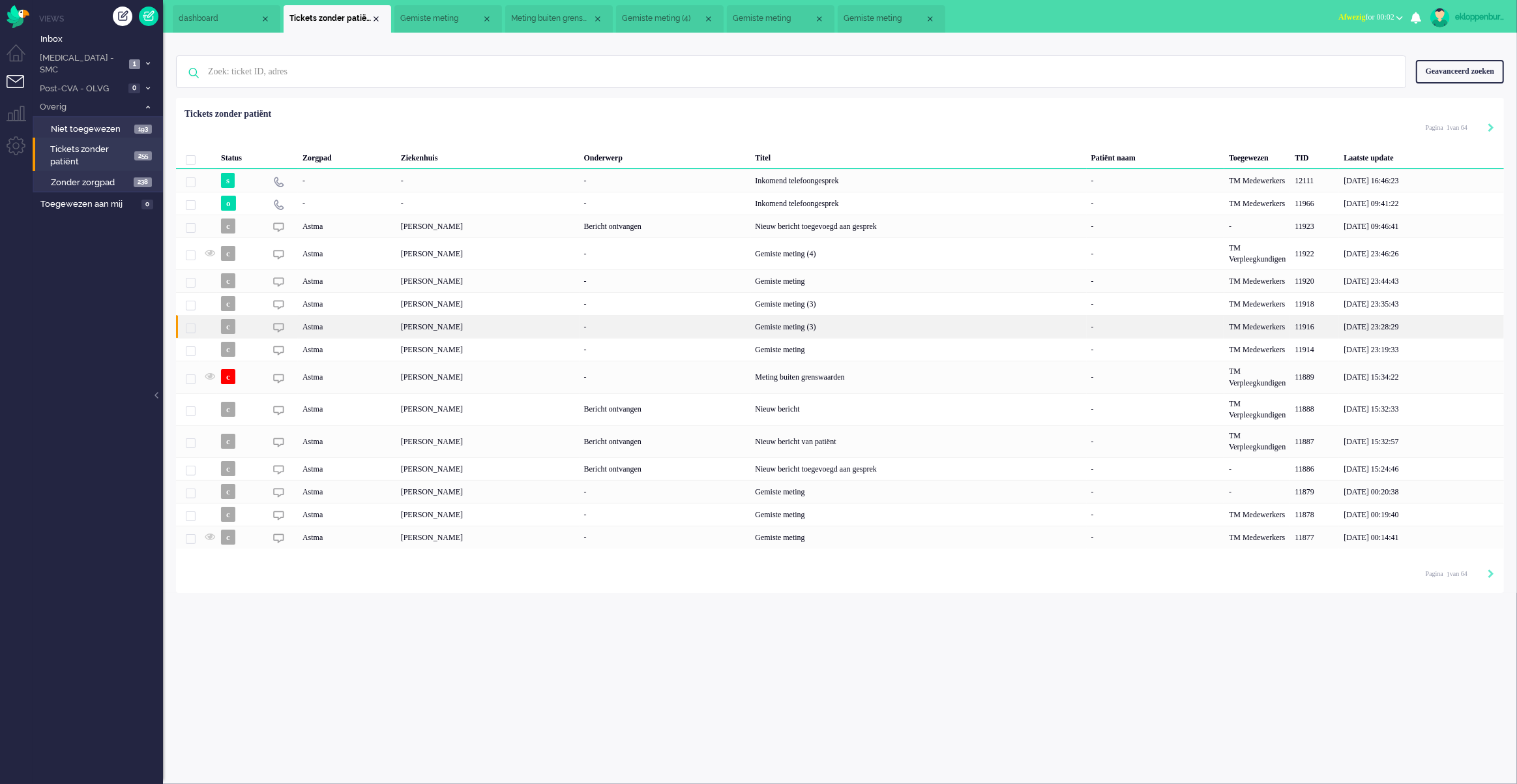
click at [818, 333] on div "Gemiste meting (3)" at bounding box center [918, 326] width 336 height 23
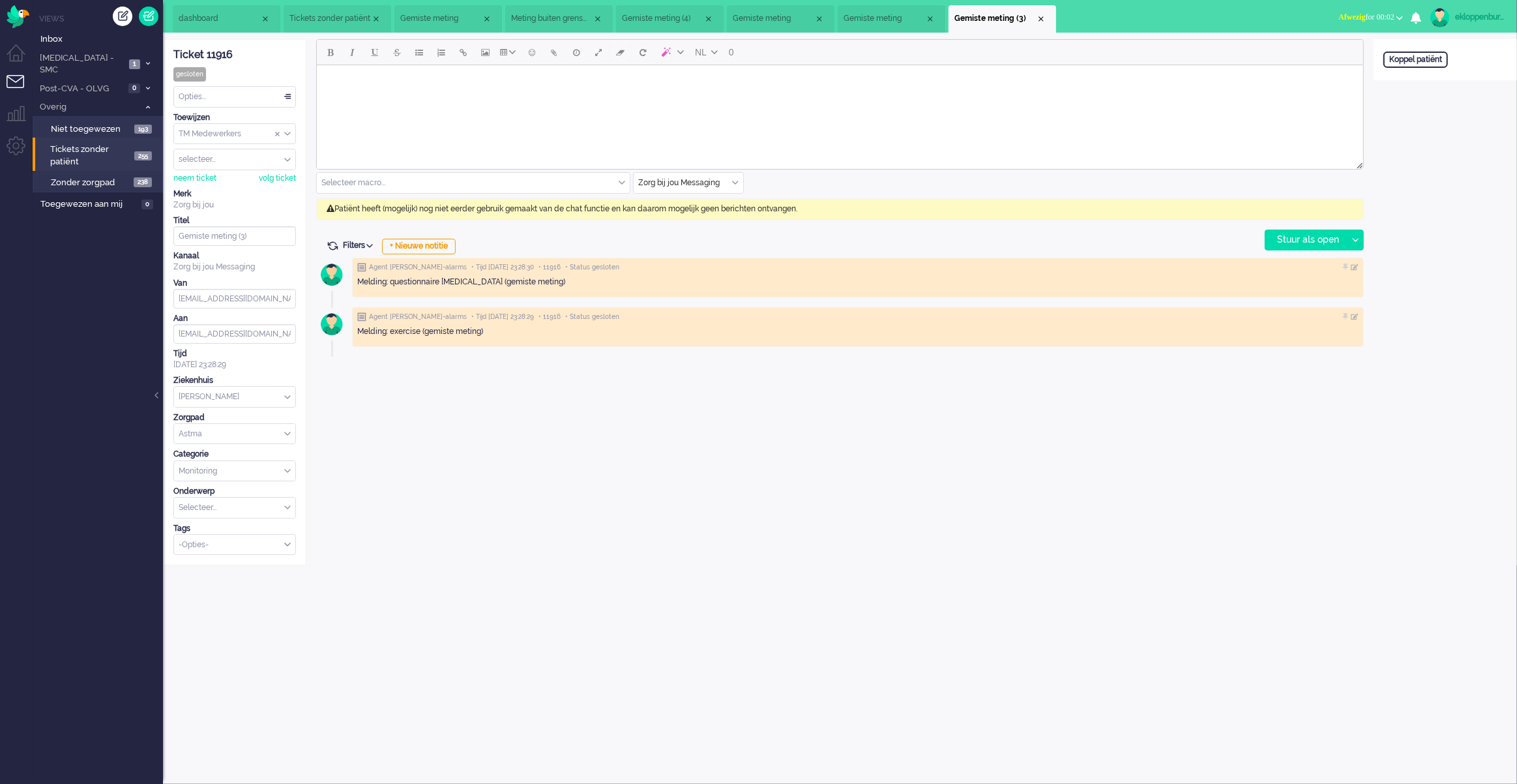
click at [1123, 436] on div "NL 0 Selecteer macro... Beleid na supervisie Coaching - vergeten meting Contact…" at bounding box center [840, 301] width 1068 height 526
click at [82, 123] on span "Niet toegewezen" at bounding box center [90, 129] width 80 height 13
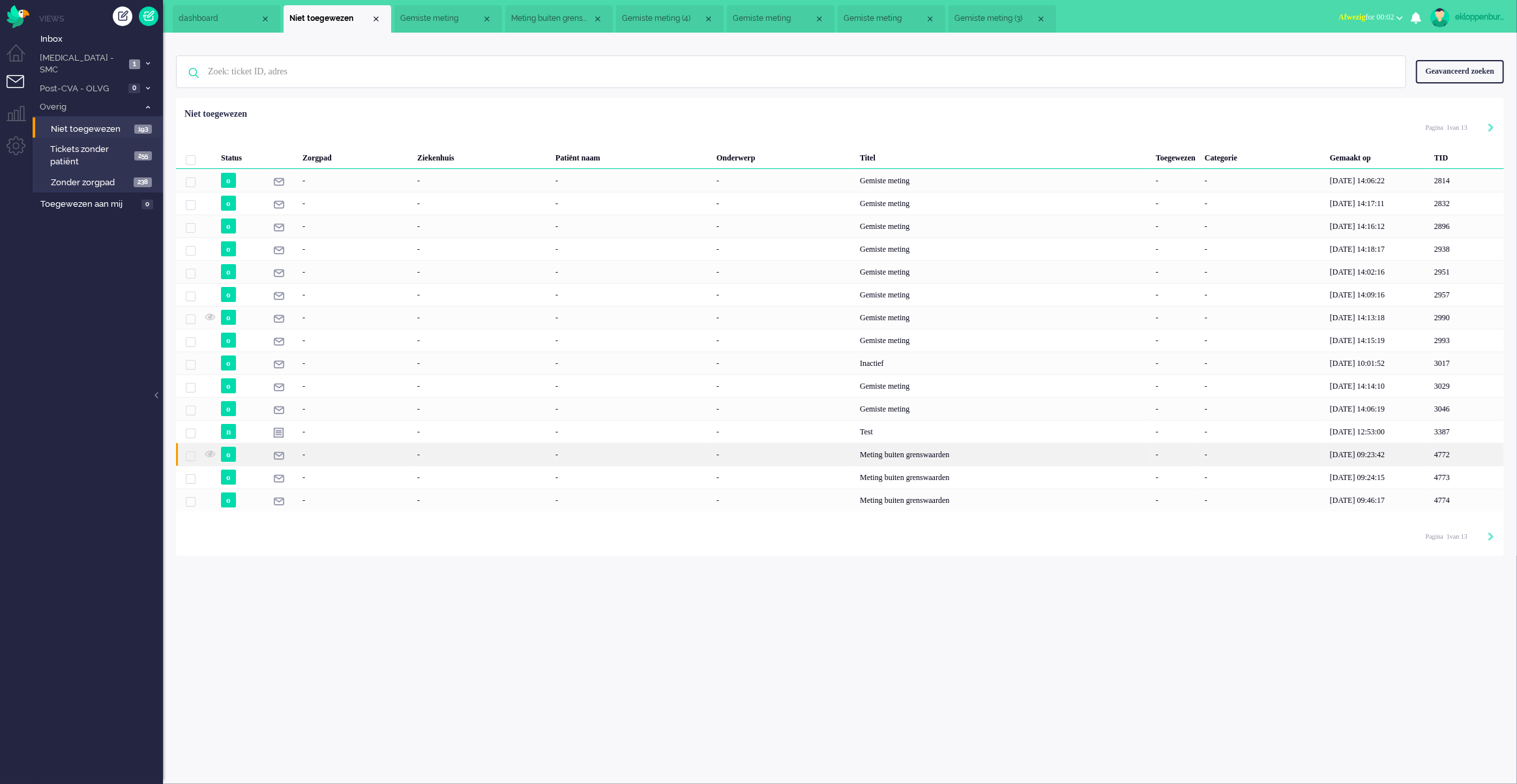
click at [819, 454] on div "-" at bounding box center [783, 453] width 143 height 23
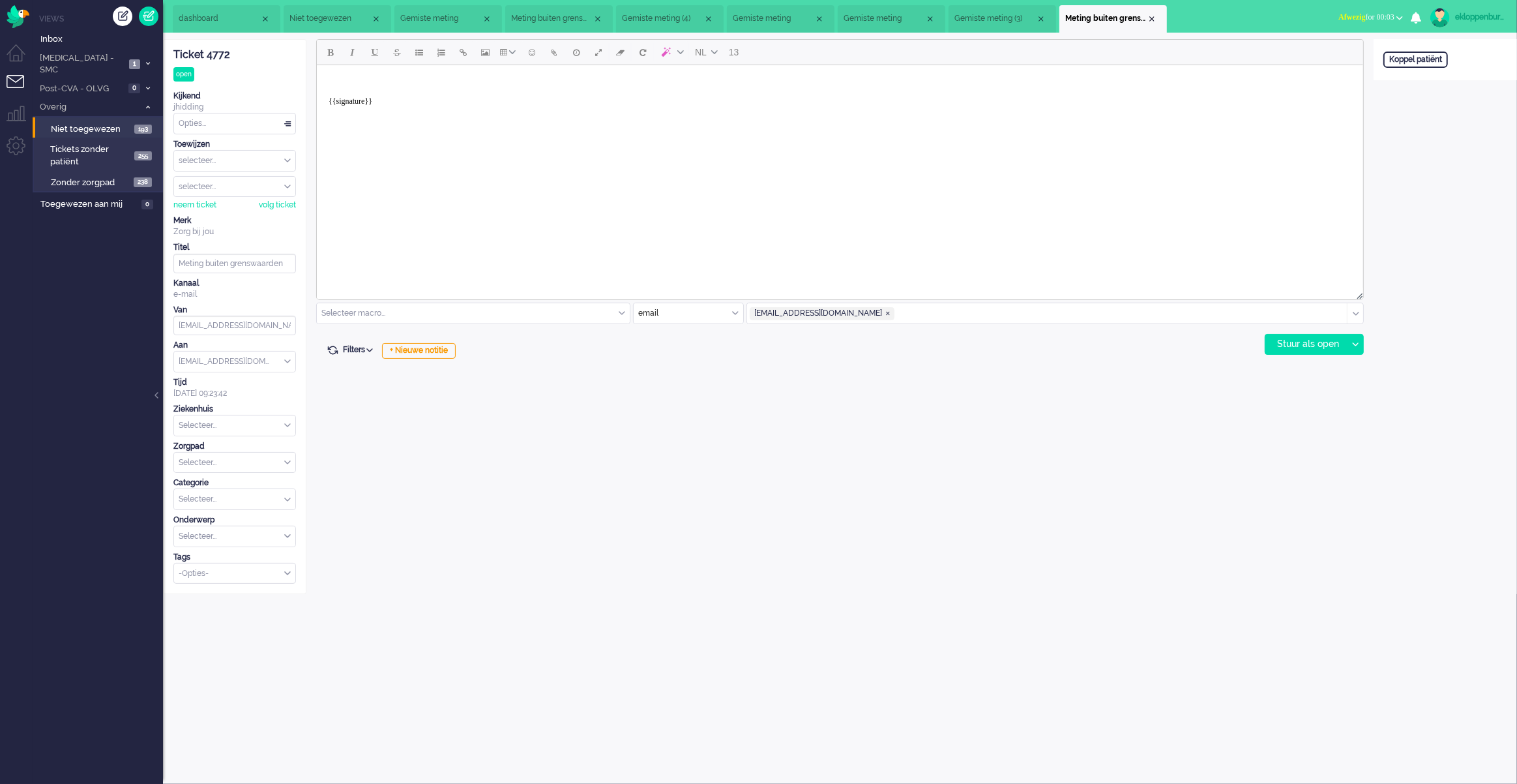
click at [83, 117] on li "Niet toegewezen 193" at bounding box center [97, 127] width 129 height 21
click at [83, 123] on span "Niet toegewezen" at bounding box center [90, 129] width 80 height 13
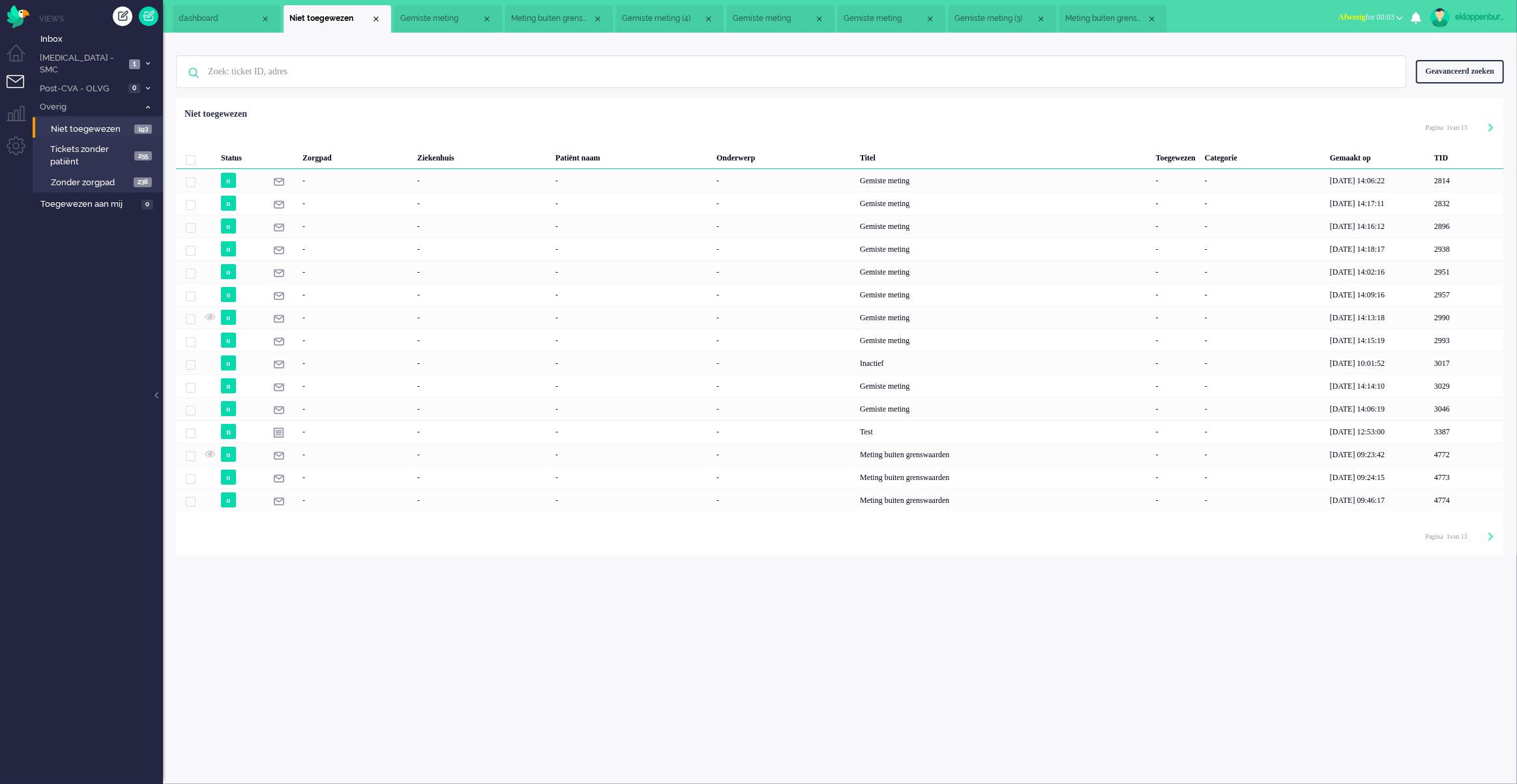
click at [1491, 19] on div "ekloppenburg" at bounding box center [1480, 16] width 49 height 13
click at [1442, 85] on link "Instellingen" at bounding box center [1465, 87] width 90 height 13
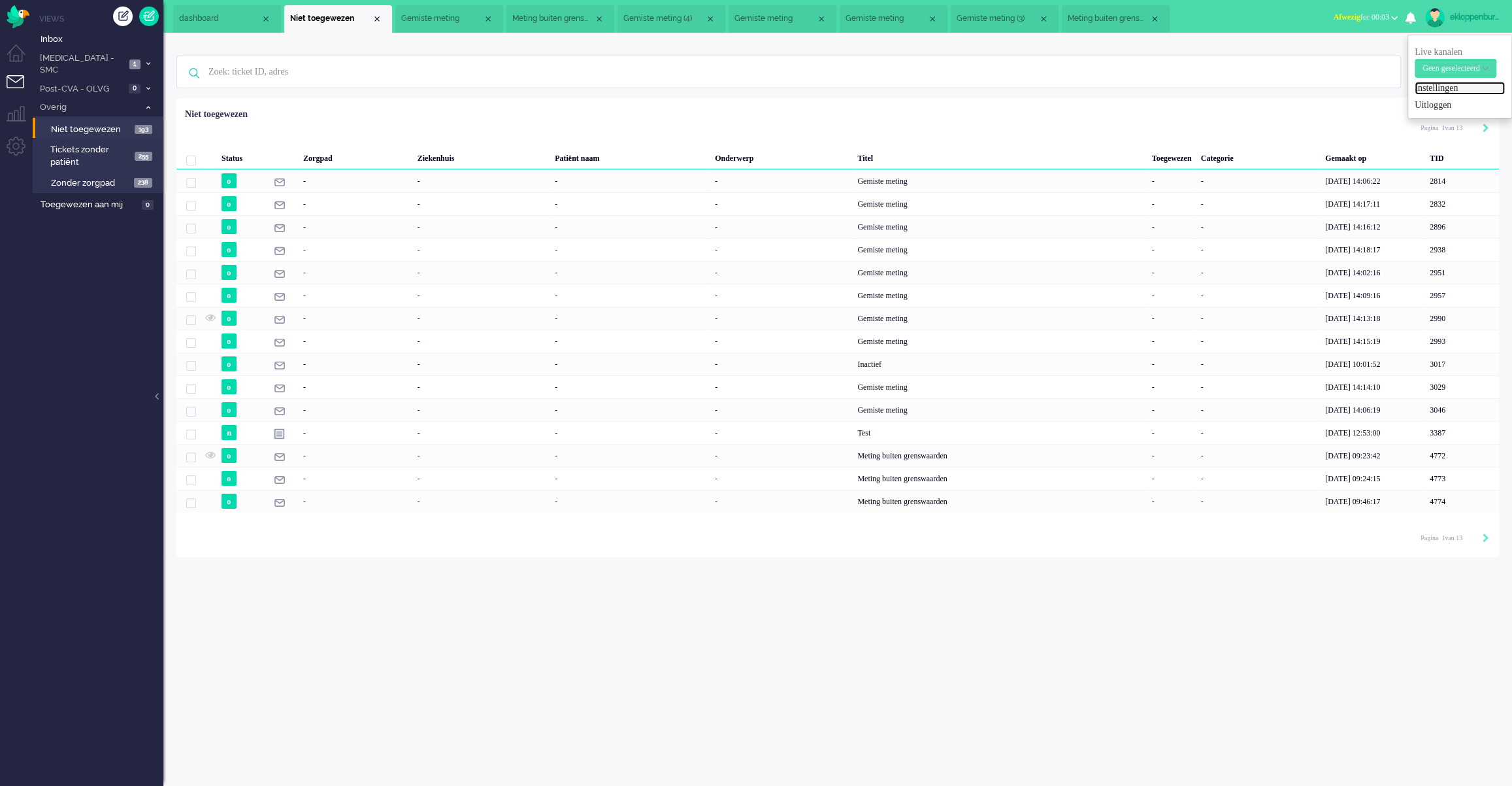
select select "nl"
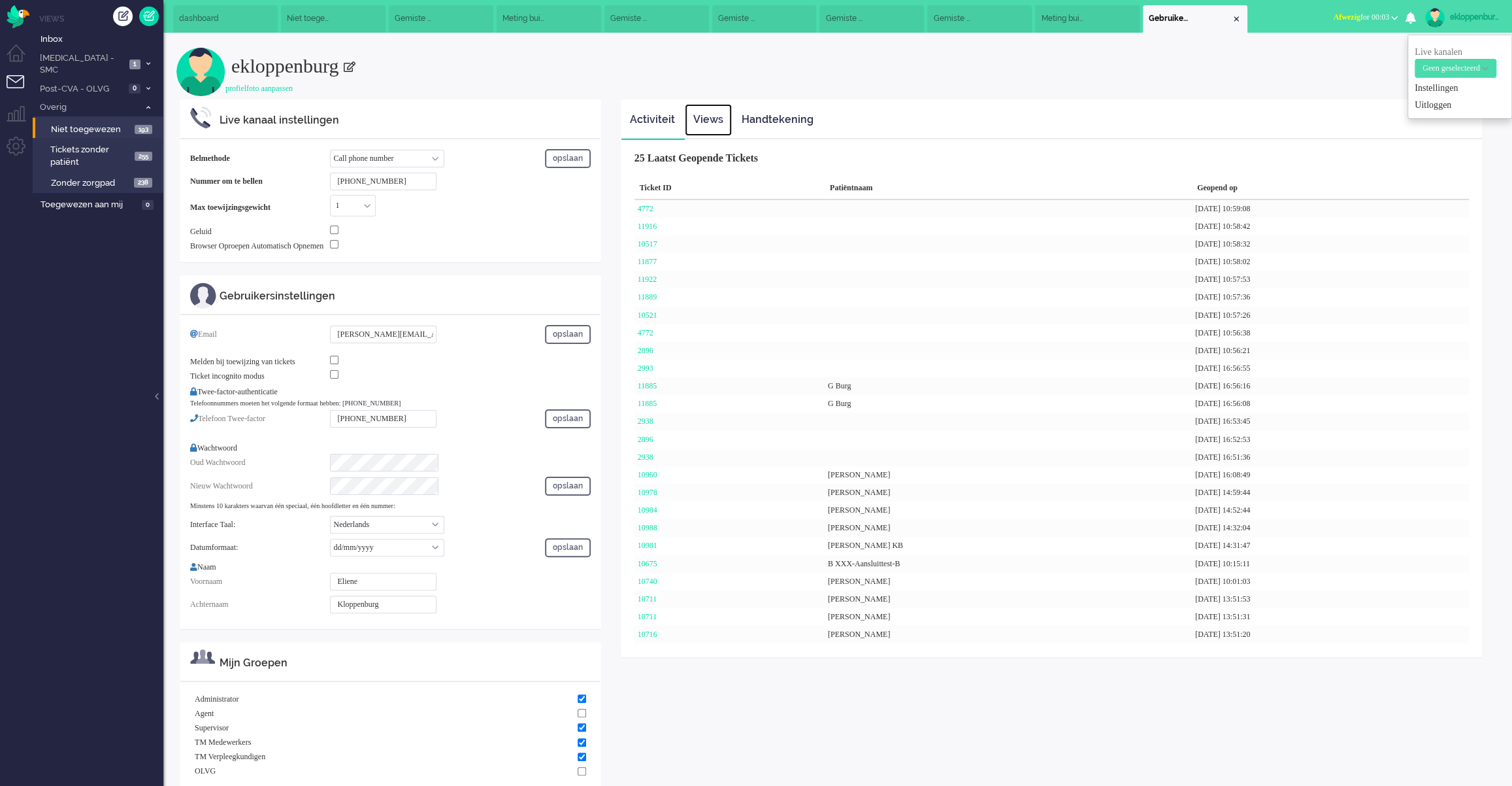
click at [707, 121] on link "Views" at bounding box center [708, 120] width 47 height 32
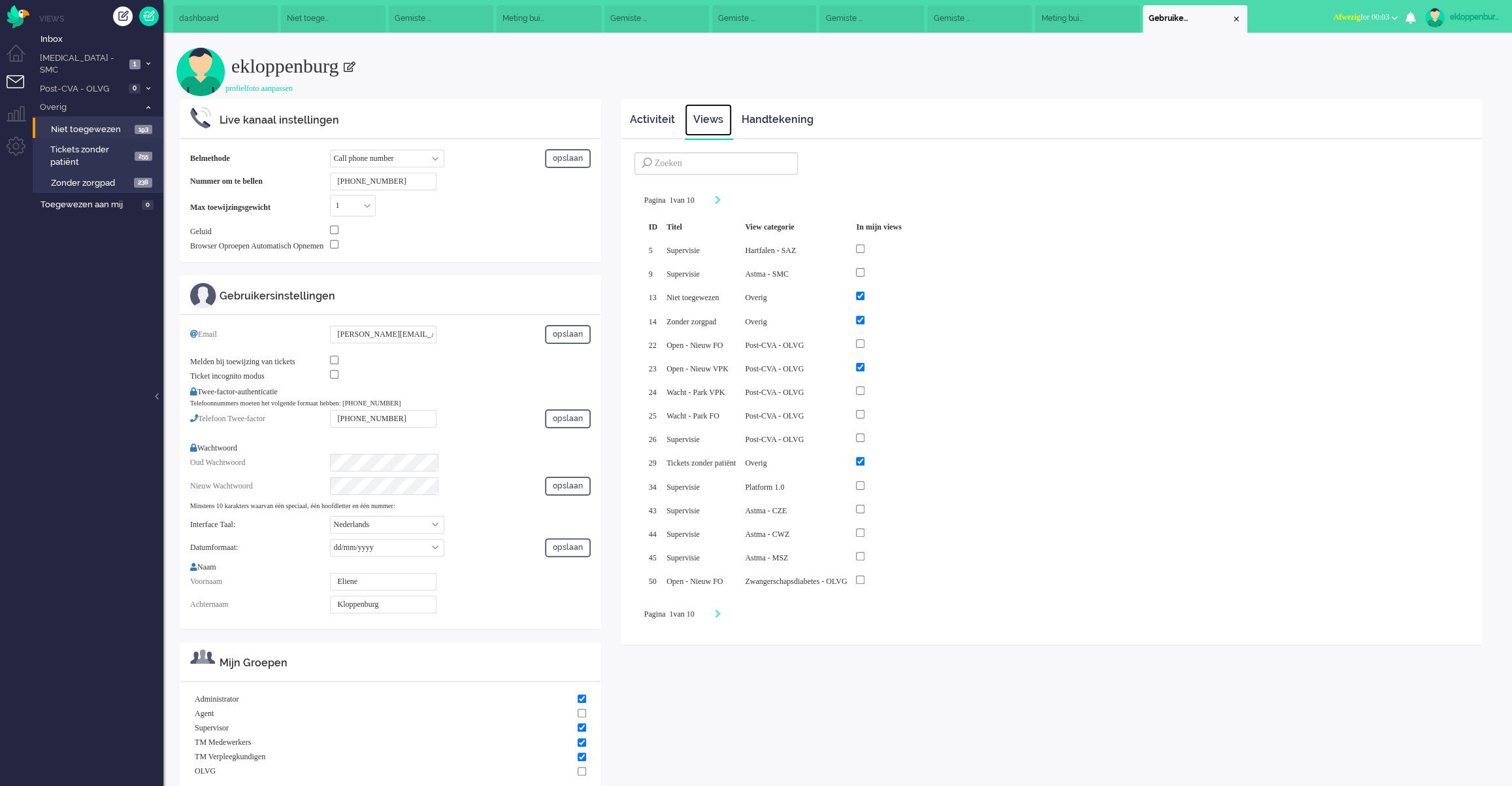
scroll to position [2, 0]
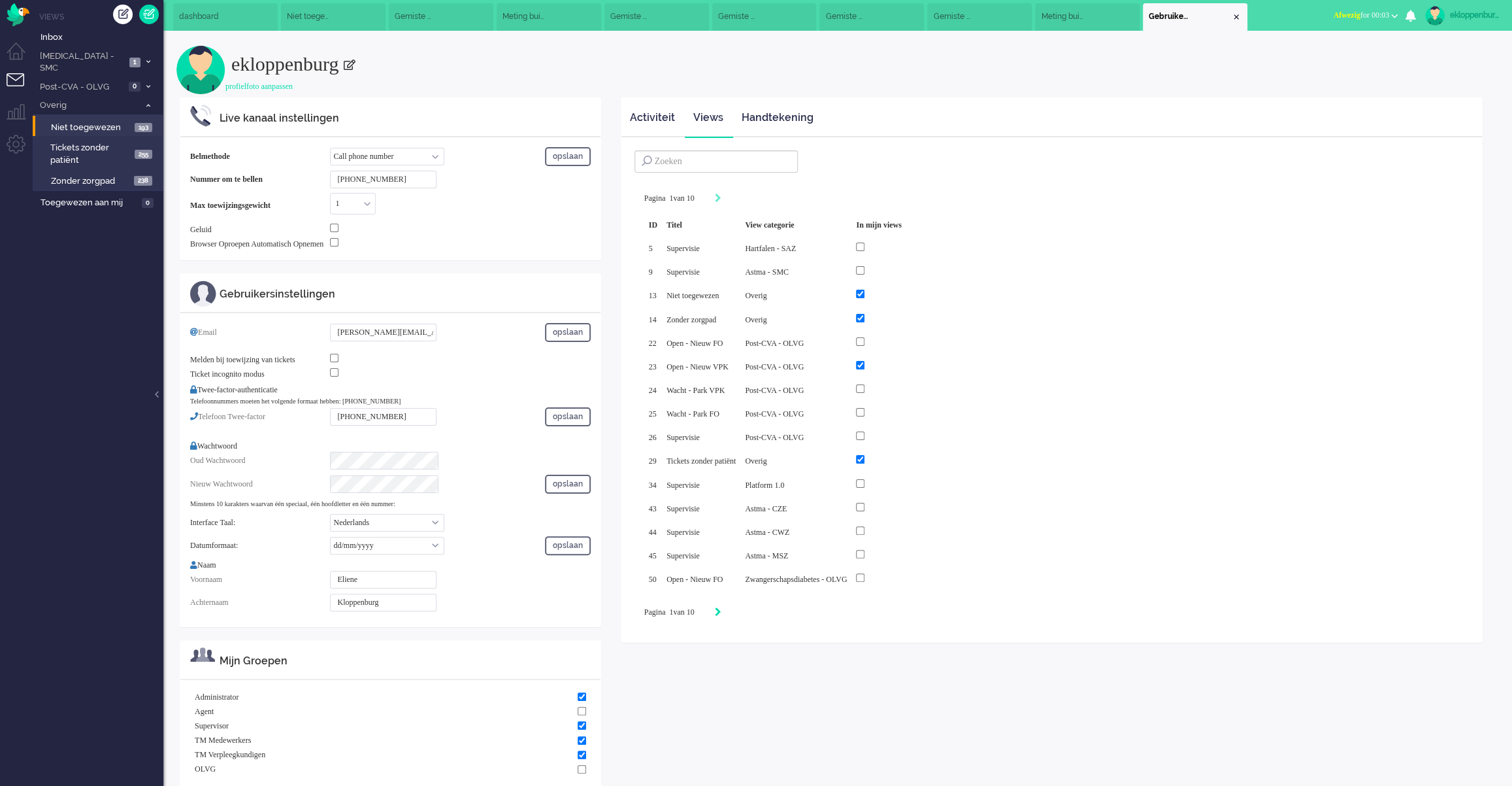
click at [722, 607] on icon "Next" at bounding box center [718, 611] width 7 height 9
type input "2"
click at [858, 363] on input "checkbox" at bounding box center [853, 365] width 8 height 8
checkbox input "true"
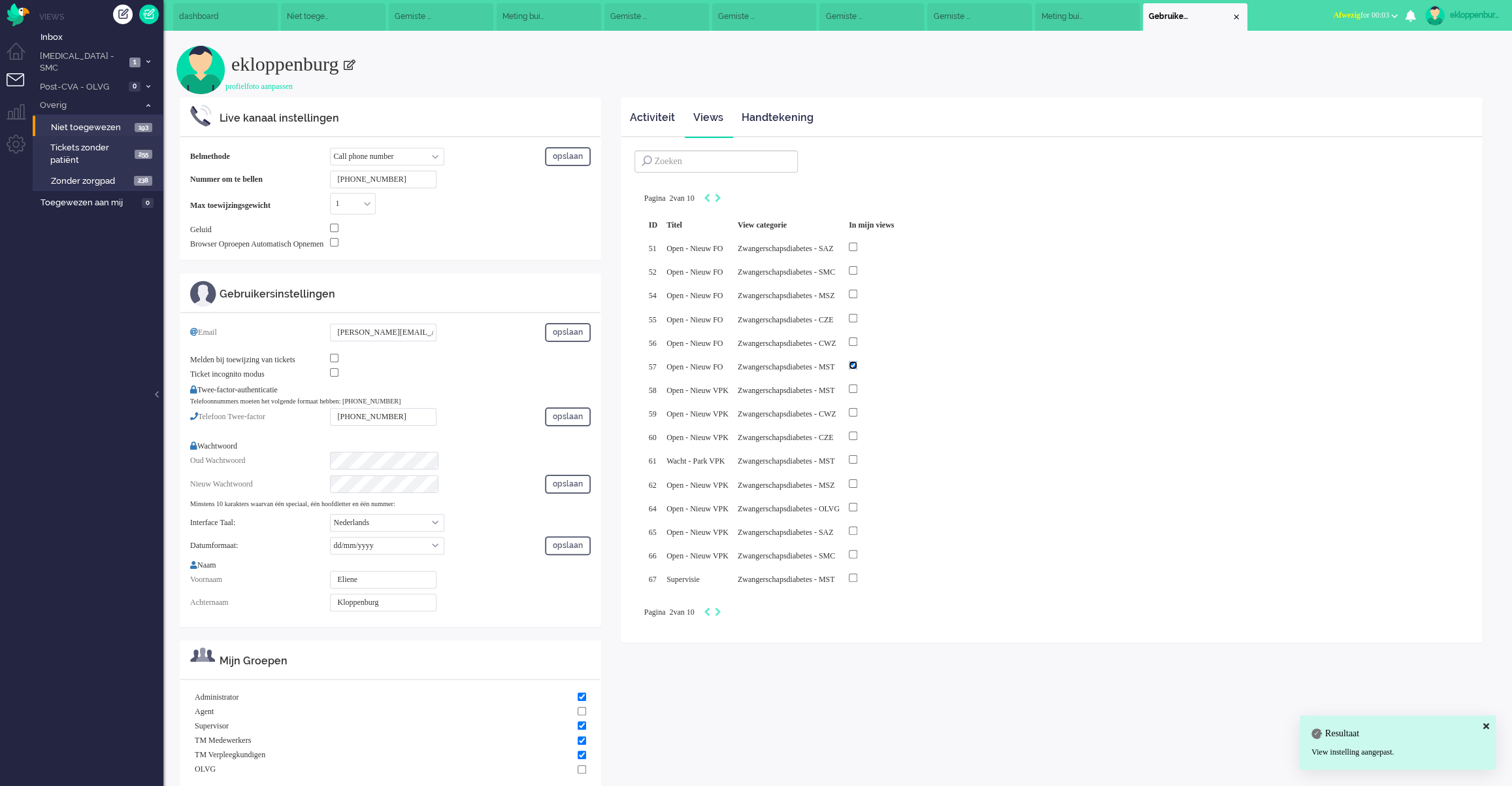
click at [197, 19] on span "dashboard" at bounding box center [200, 16] width 42 height 11
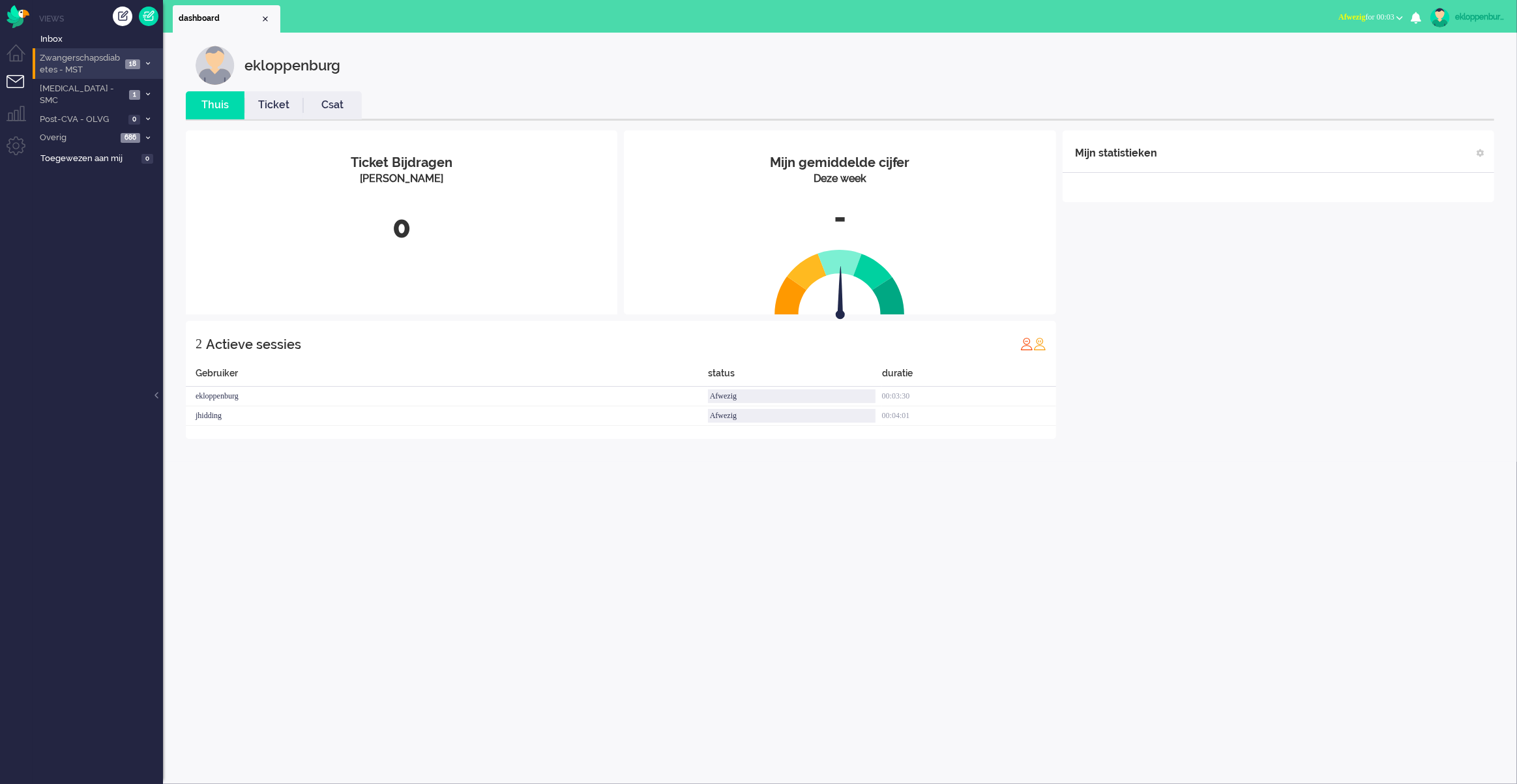
click at [91, 60] on span "Zwangerschapsdiabetes - MST" at bounding box center [79, 64] width 83 height 24
click at [100, 96] on span "Open - Nieuw FO" at bounding box center [92, 92] width 83 height 13
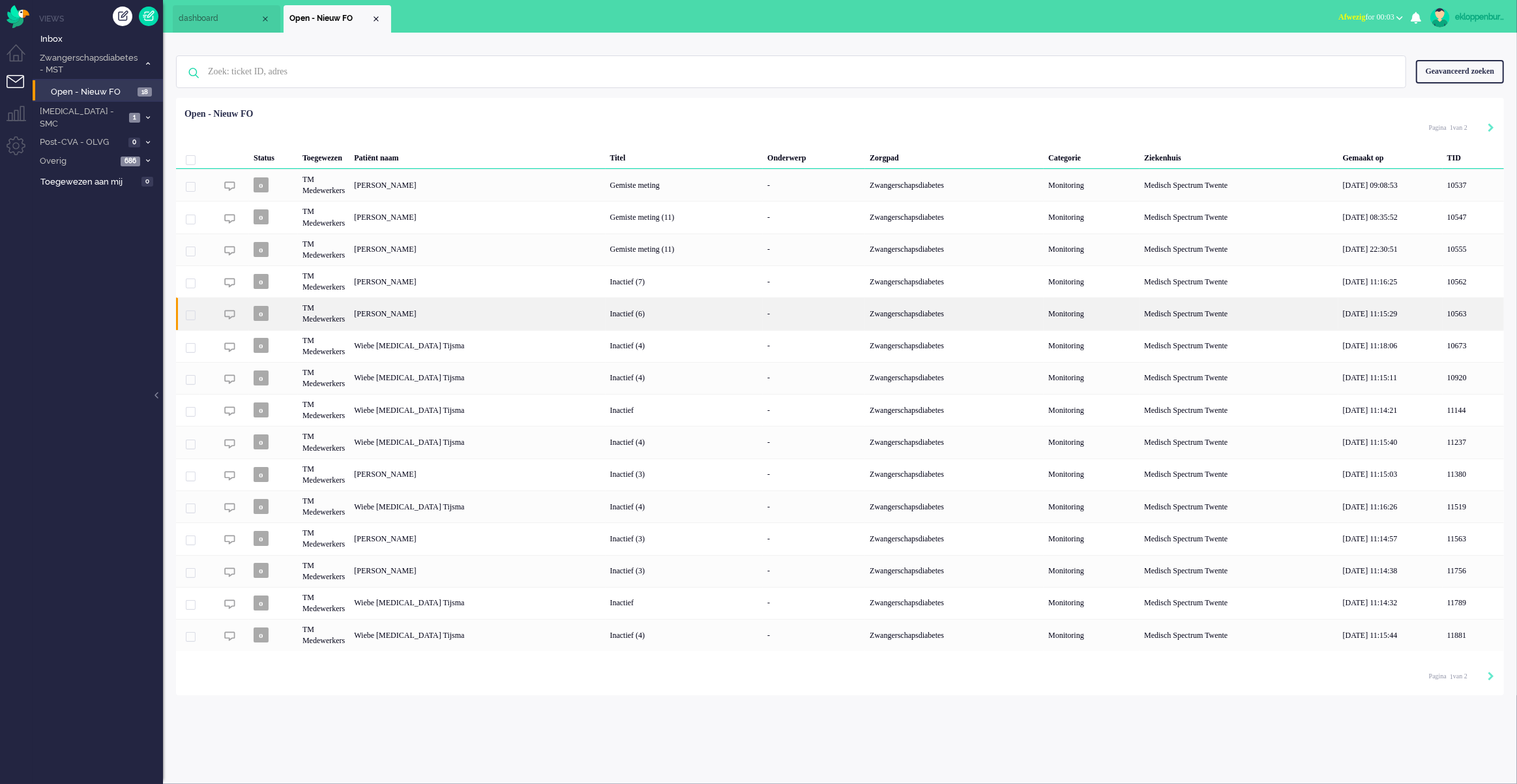
click at [874, 325] on div "Zwangerschapsdiabetes" at bounding box center [954, 313] width 178 height 32
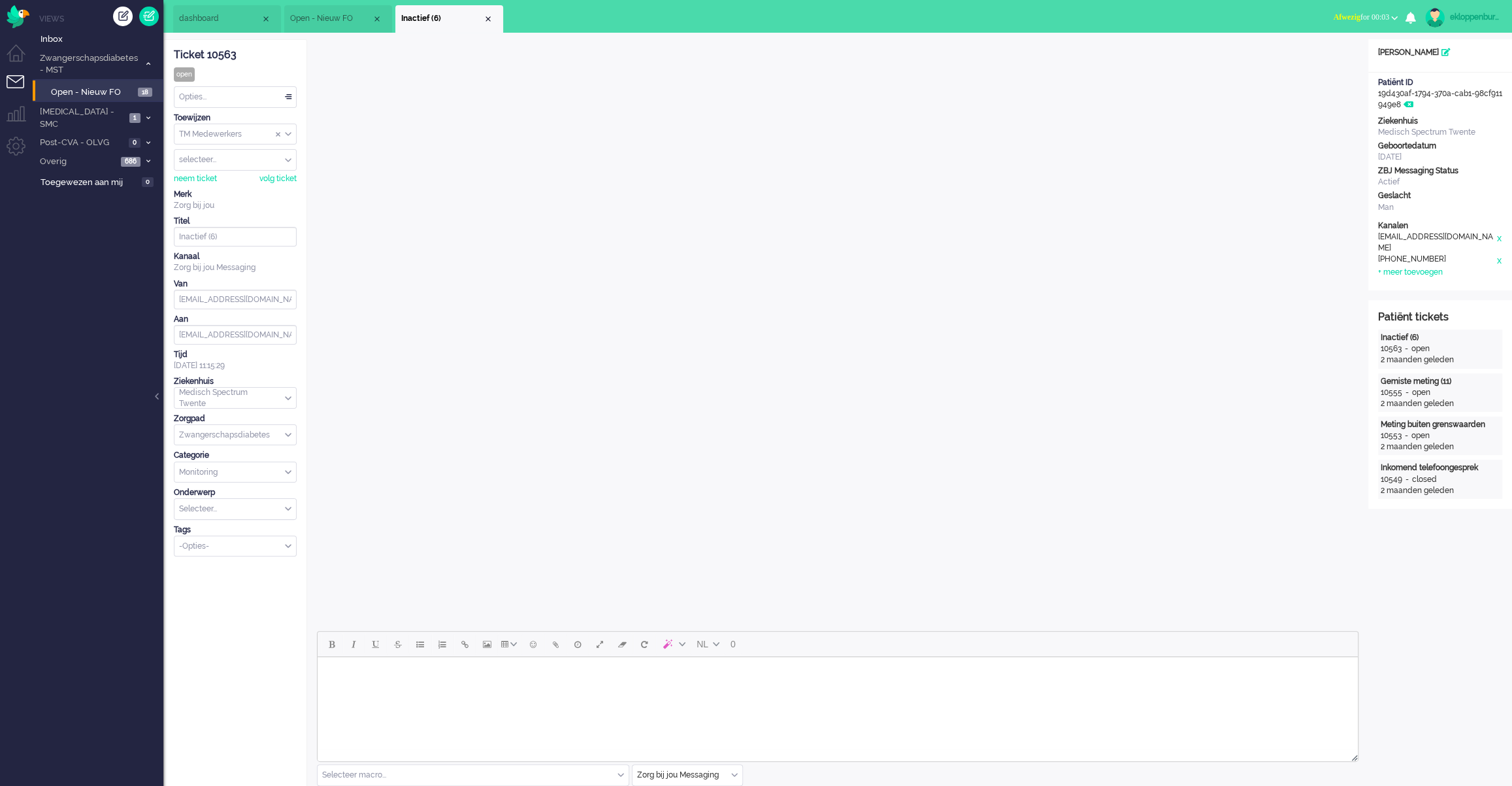
click at [203, 26] on li "dashboard" at bounding box center [227, 19] width 108 height 28
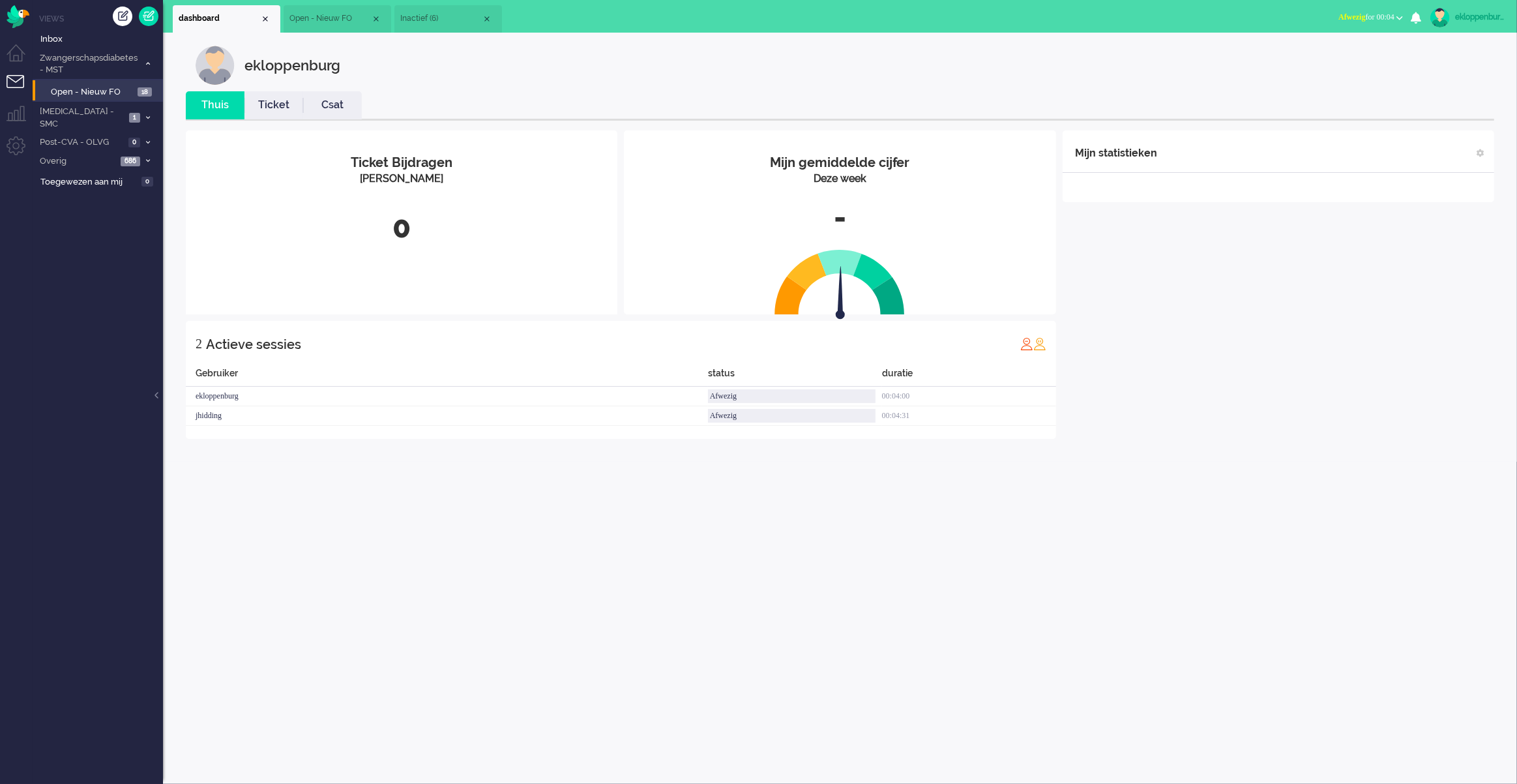
click at [527, 102] on ul "Thuis Ticket Csat" at bounding box center [840, 105] width 1308 height 29
